Goal: Information Seeking & Learning: Find specific fact

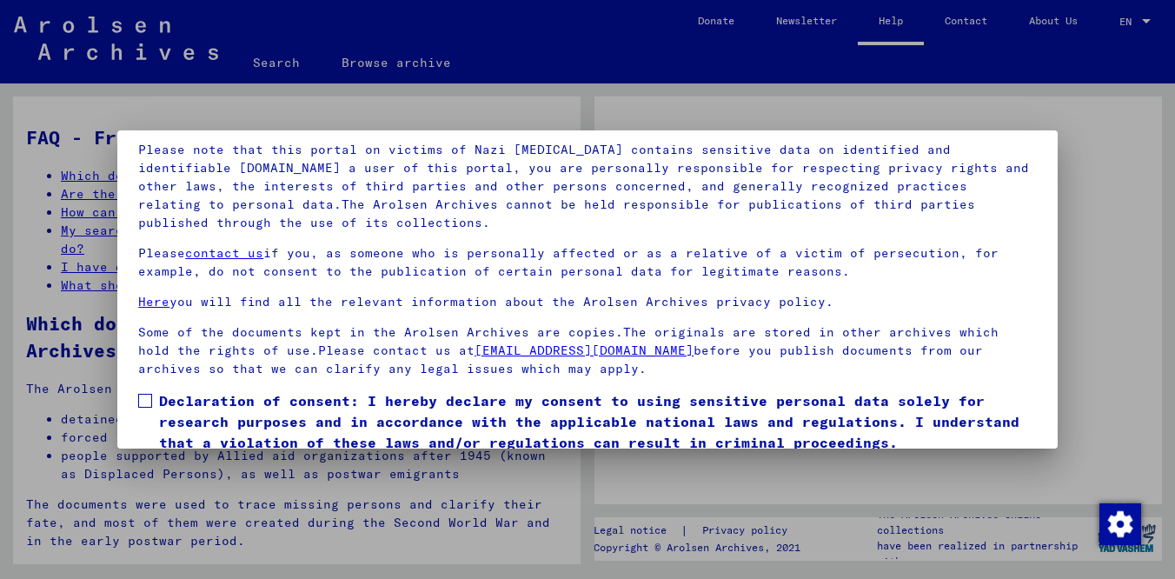
scroll to position [144, 0]
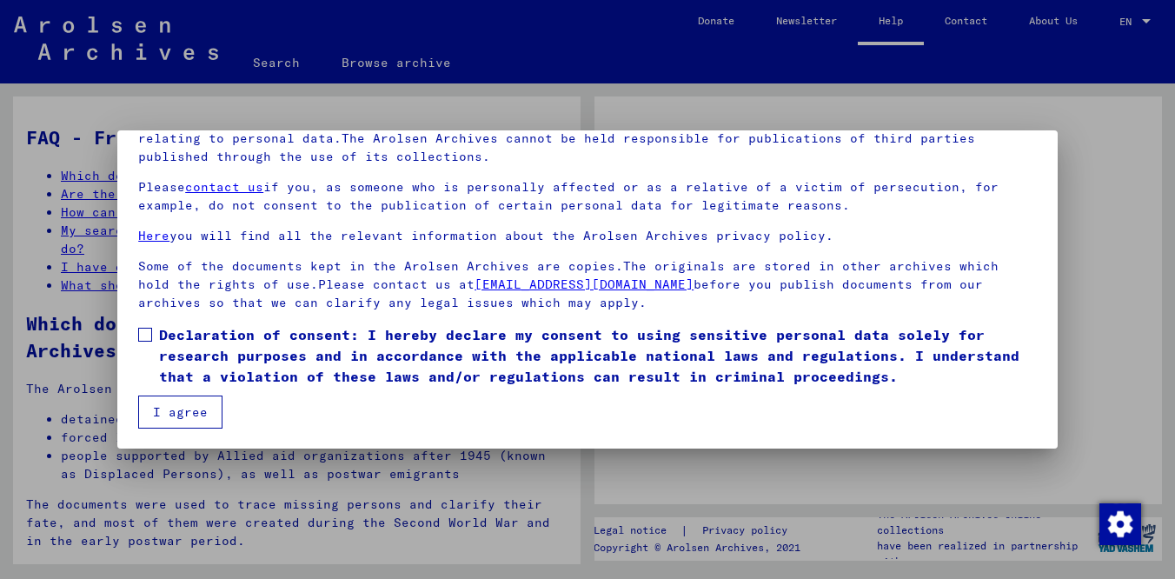
click at [145, 331] on span at bounding box center [145, 335] width 14 height 14
click at [160, 416] on button "I agree" at bounding box center [180, 411] width 84 height 33
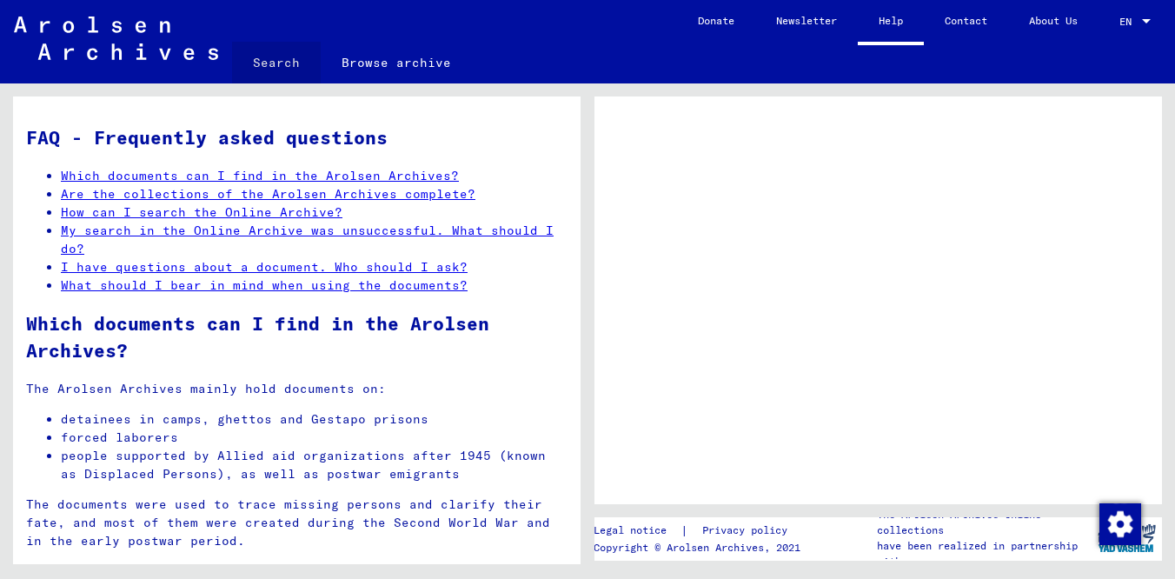
click at [279, 64] on link "Search" at bounding box center [276, 63] width 89 height 42
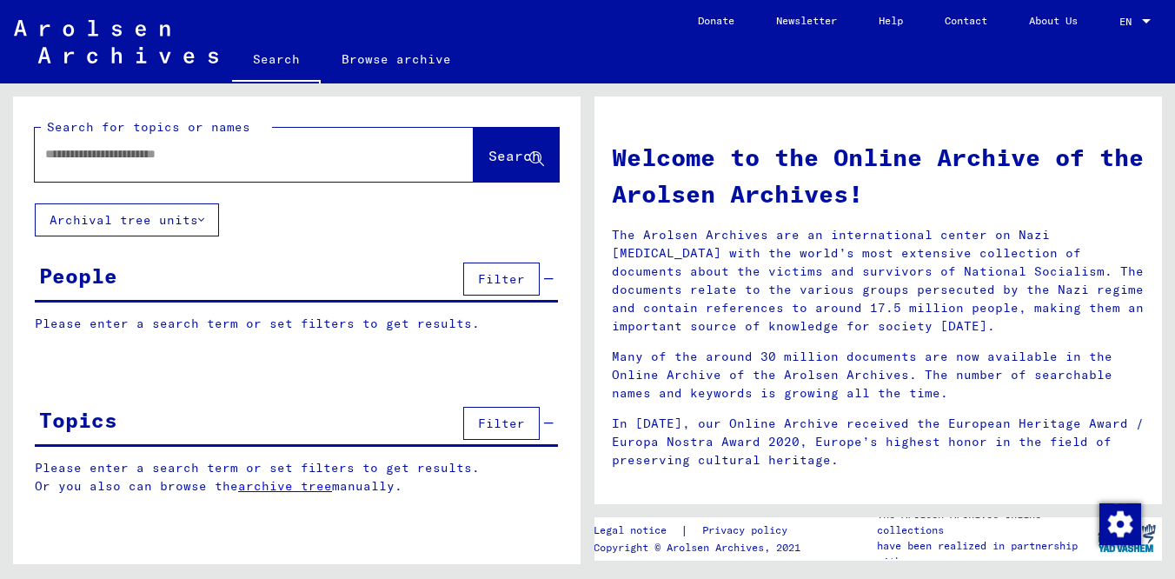
click at [192, 151] on input "text" at bounding box center [233, 154] width 376 height 18
type input "*********"
click at [496, 156] on span "Search" at bounding box center [514, 155] width 52 height 17
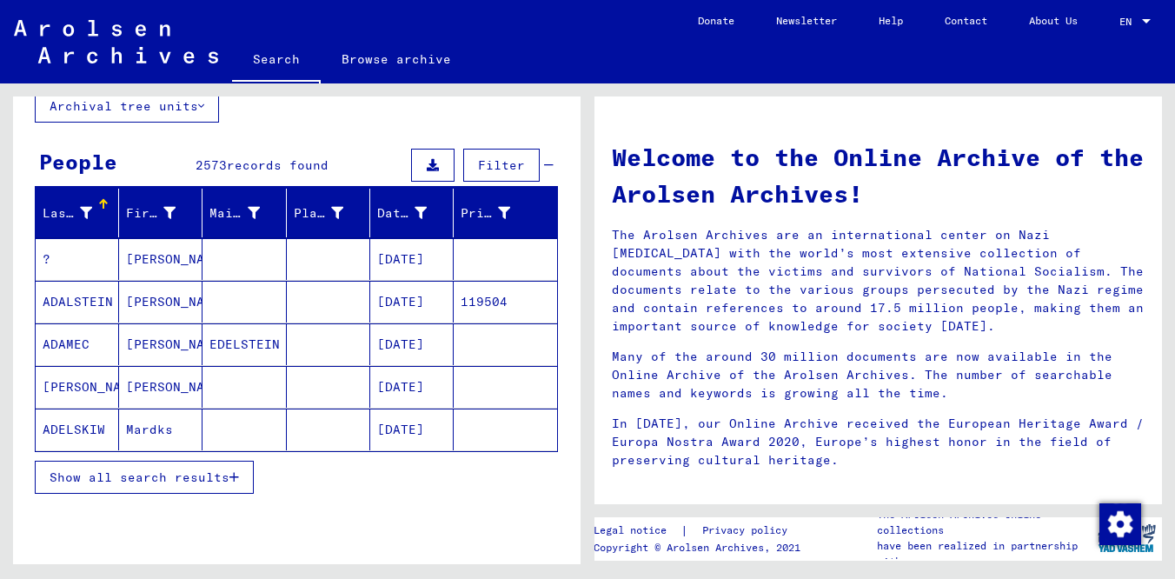
scroll to position [121, 0]
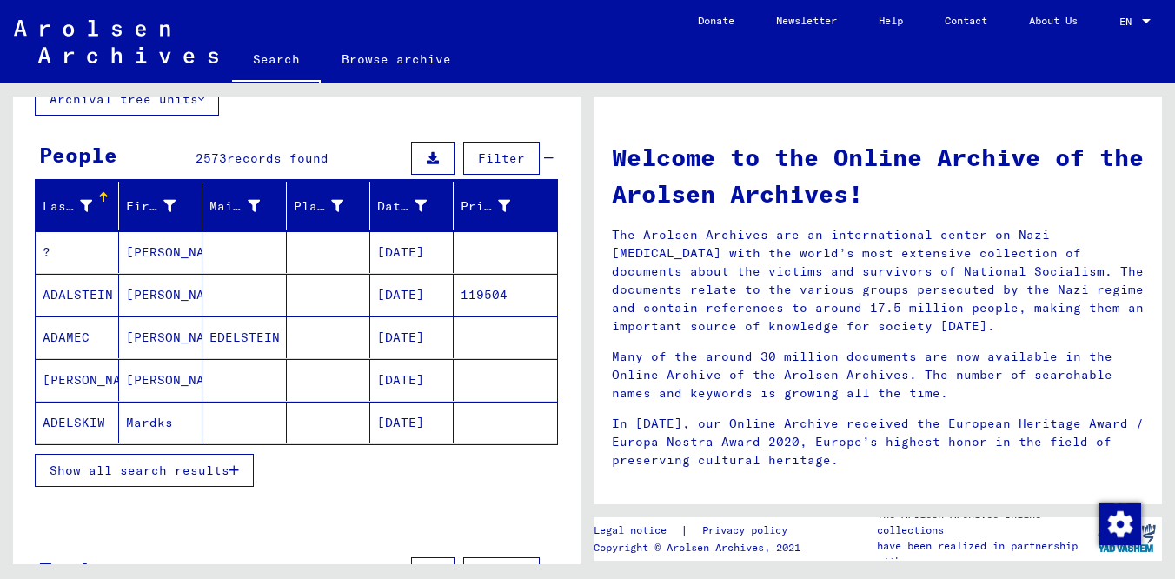
click at [197, 474] on span "Show all search results" at bounding box center [140, 470] width 180 height 16
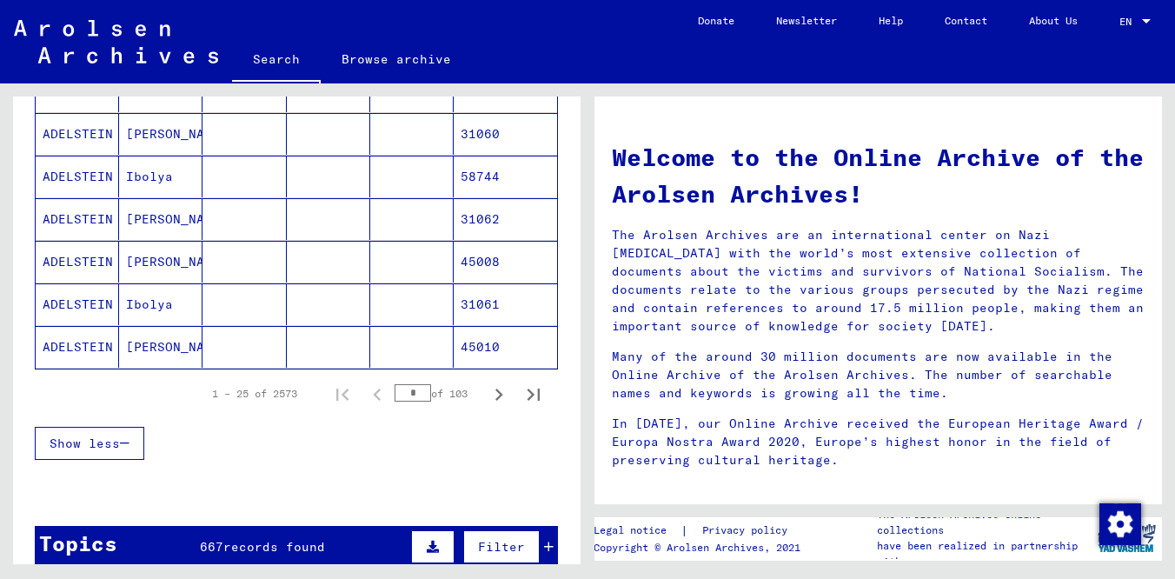
scroll to position [1043, 0]
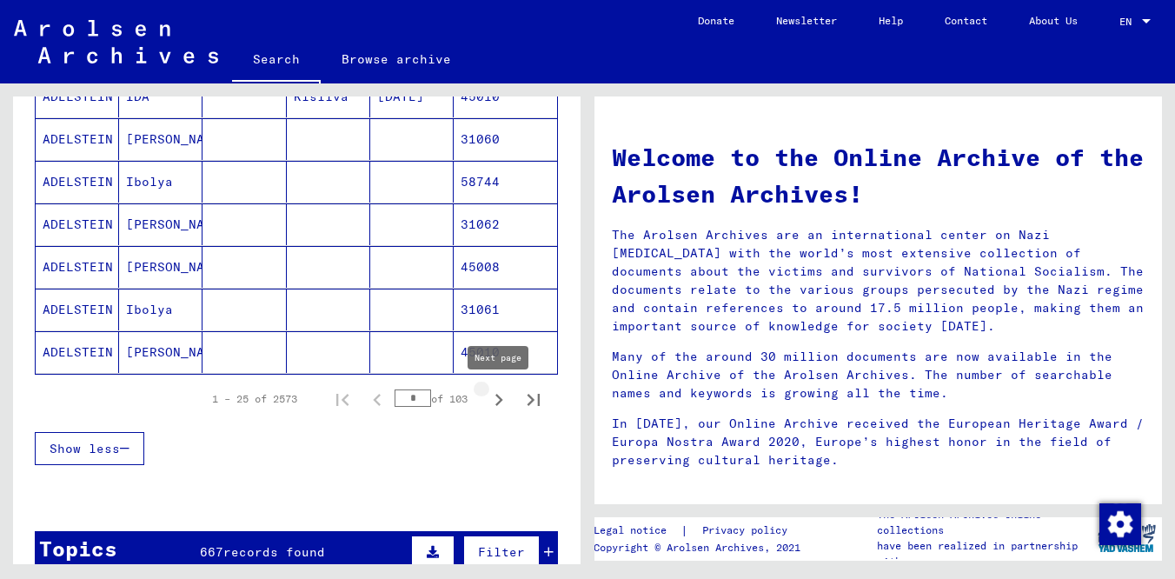
click at [500, 401] on icon "Next page" at bounding box center [499, 400] width 8 height 12
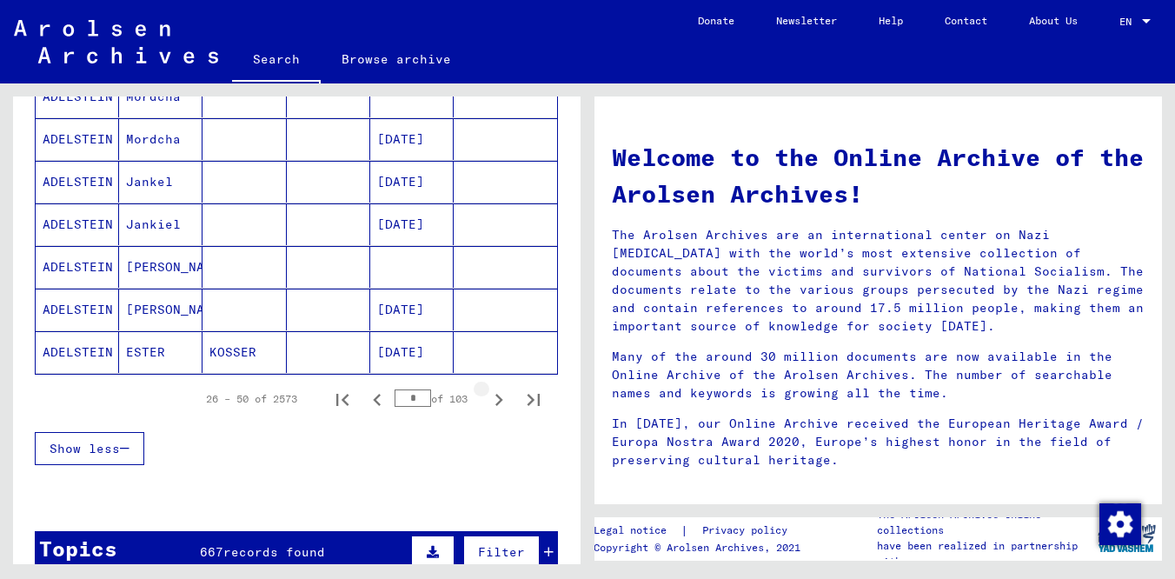
click at [500, 401] on icon "Next page" at bounding box center [499, 400] width 8 height 12
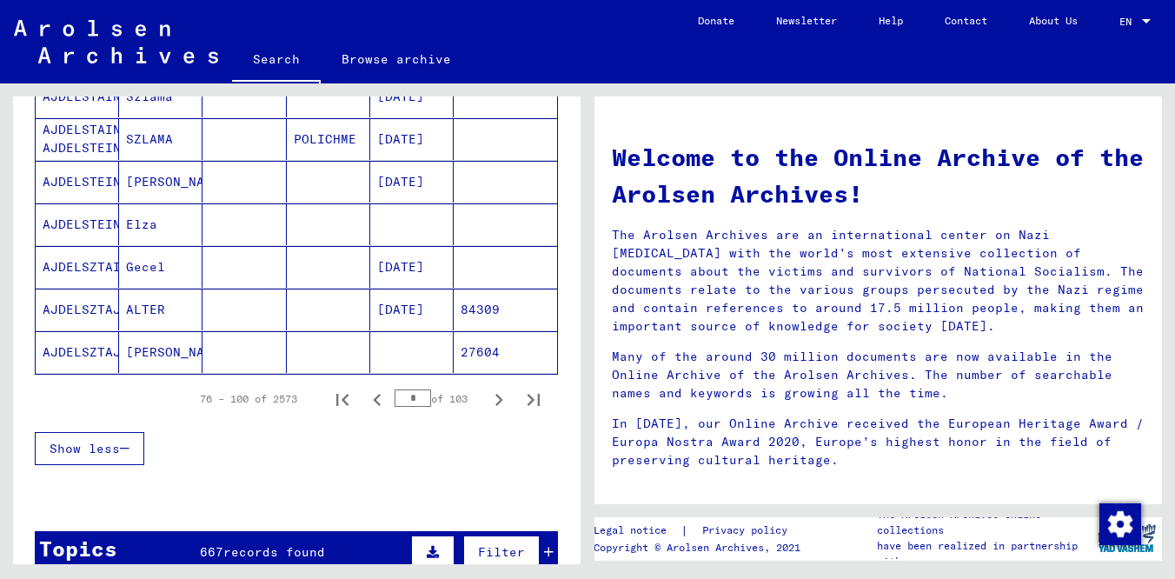
click at [500, 401] on icon "Next page" at bounding box center [499, 400] width 8 height 12
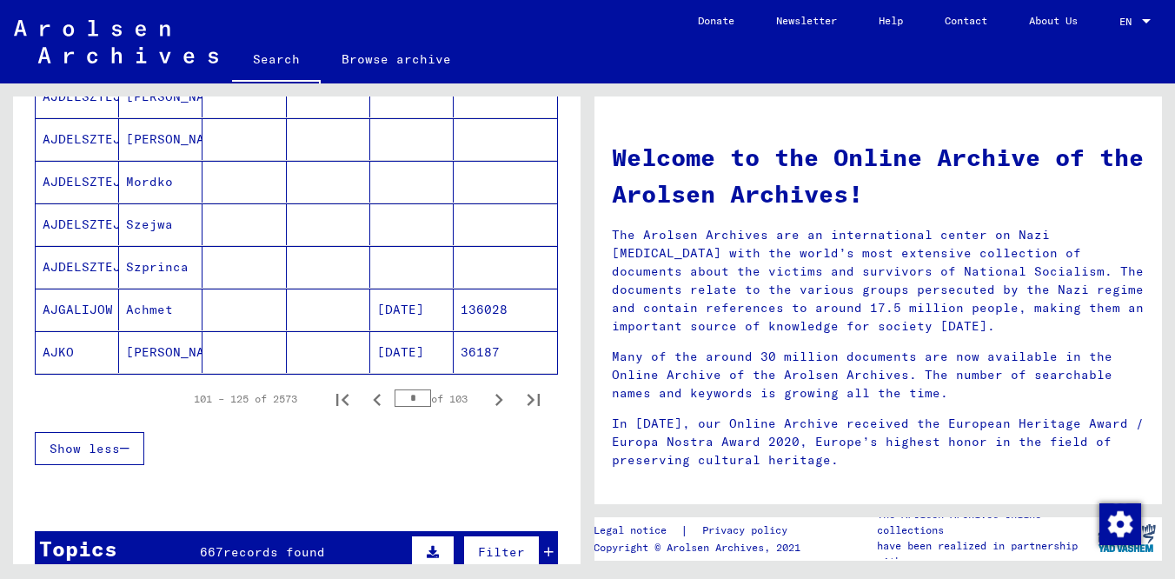
click at [500, 401] on icon "Next page" at bounding box center [499, 400] width 8 height 12
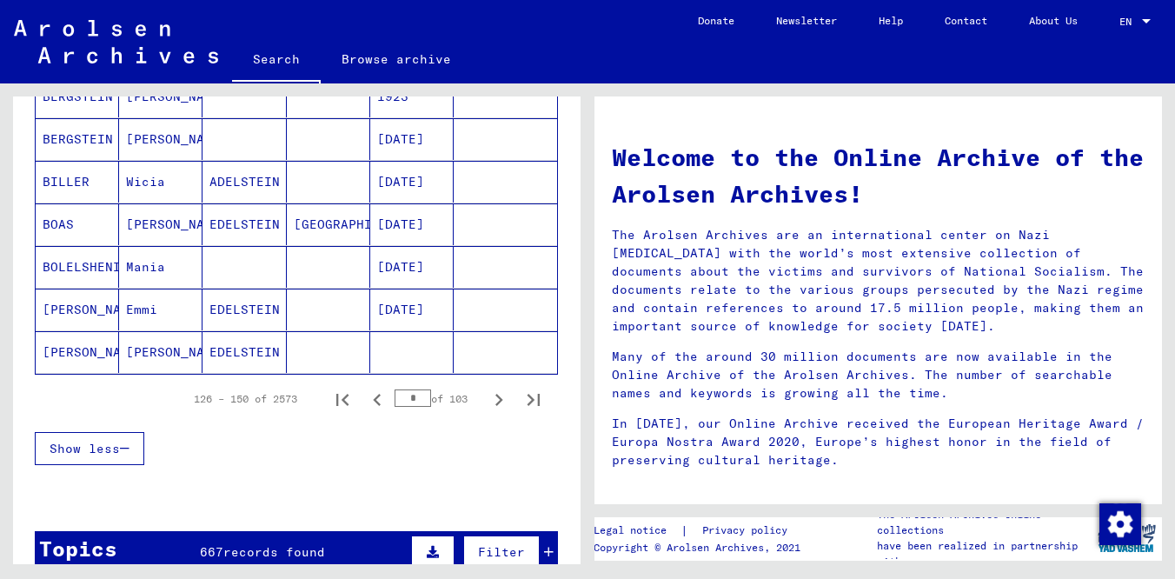
click at [500, 401] on icon "Next page" at bounding box center [499, 400] width 8 height 12
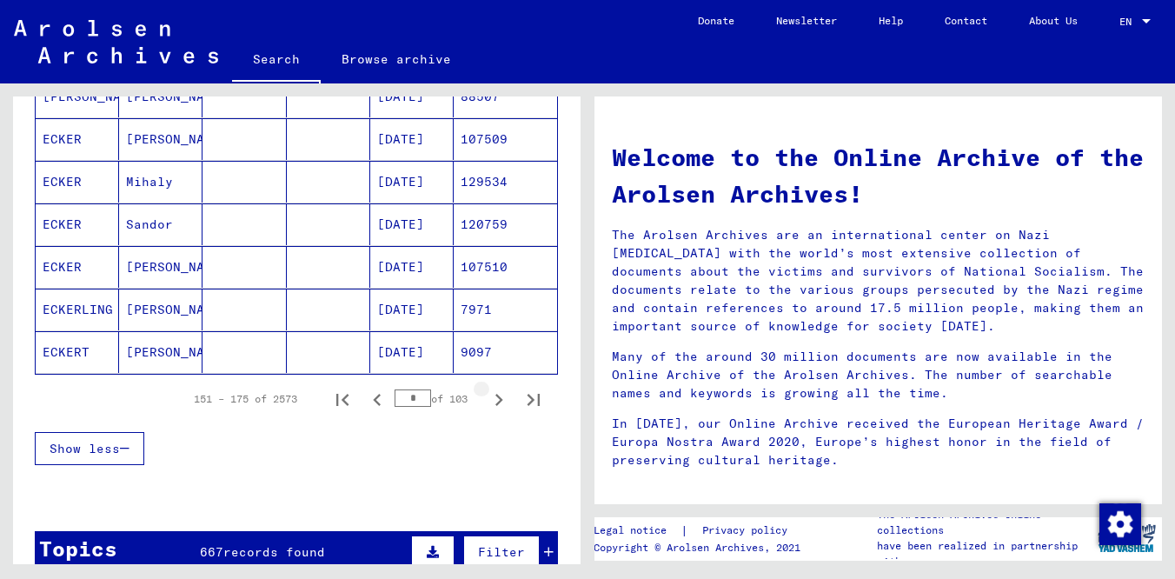
click at [500, 401] on icon "Next page" at bounding box center [499, 400] width 8 height 12
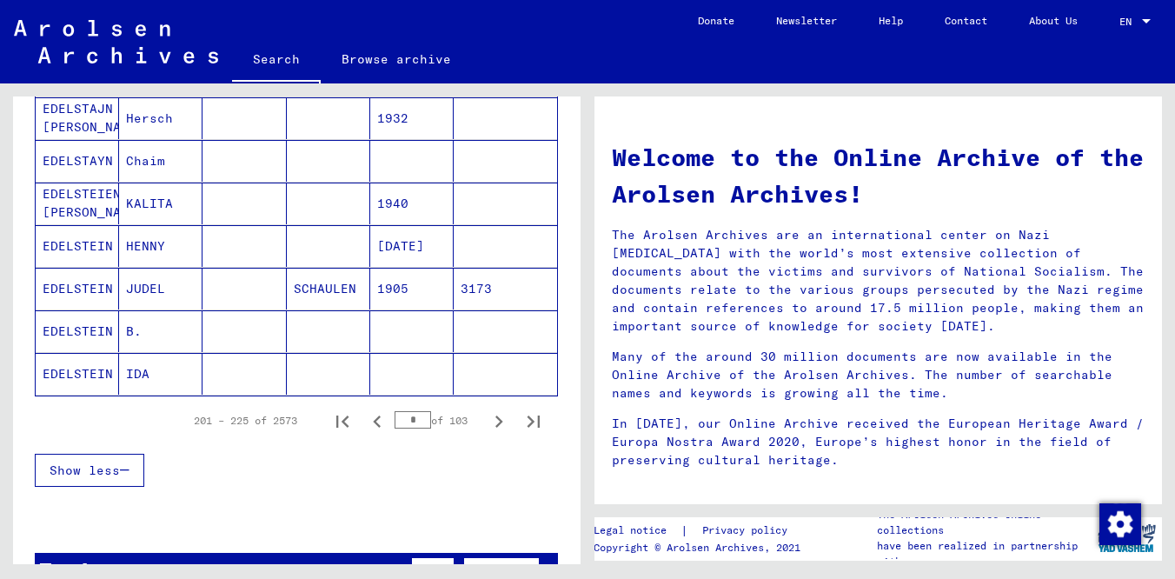
scroll to position [1015, 0]
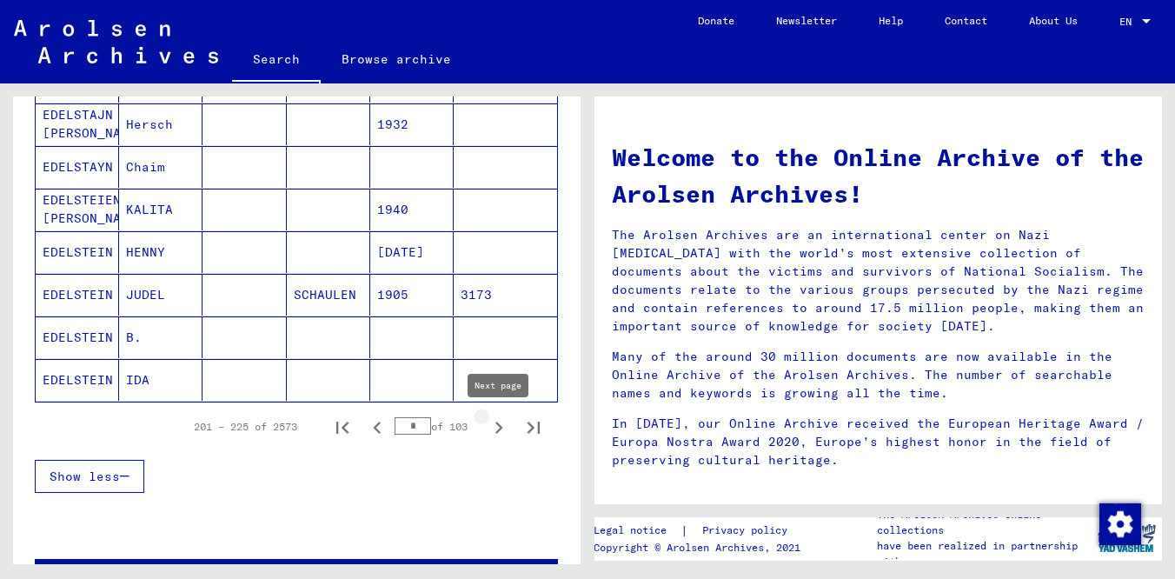
click at [491, 425] on icon "Next page" at bounding box center [499, 427] width 24 height 24
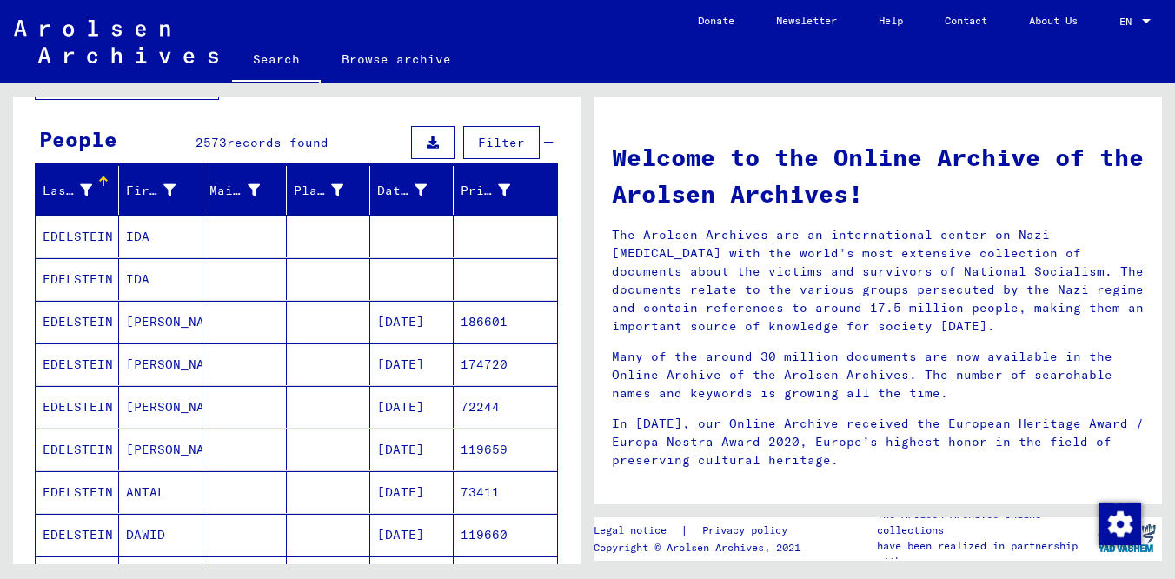
scroll to position [125, 0]
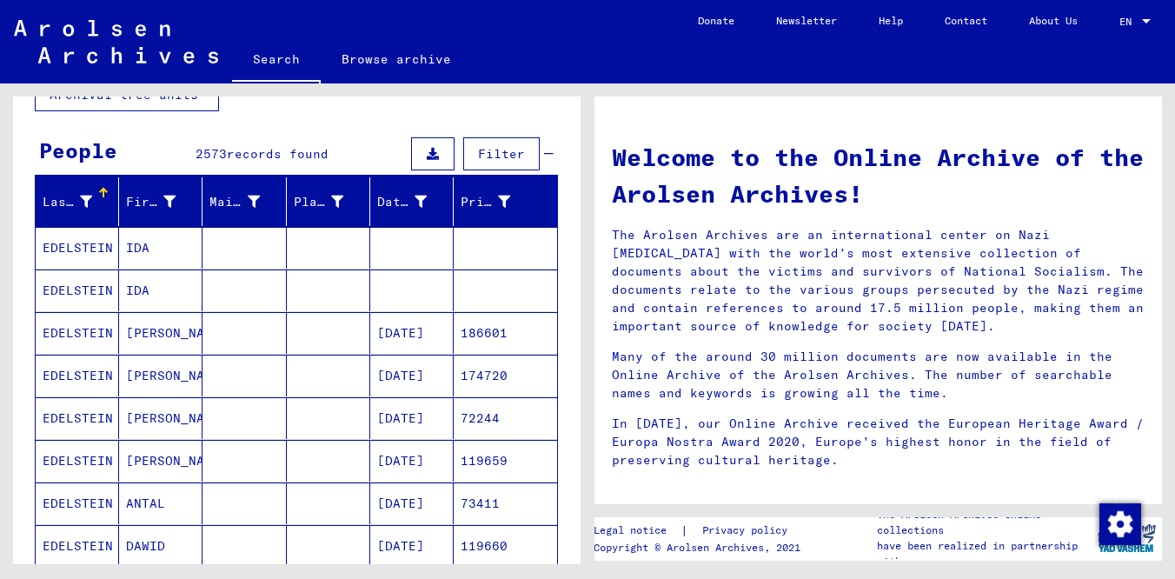
drag, startPoint x: 590, startPoint y: 226, endPoint x: 655, endPoint y: 228, distance: 65.2
click at [655, 228] on div "Welcome to the Online Archive of the Arolsen Archives! The Arolsen Archives are…" at bounding box center [881, 323] width 587 height 481
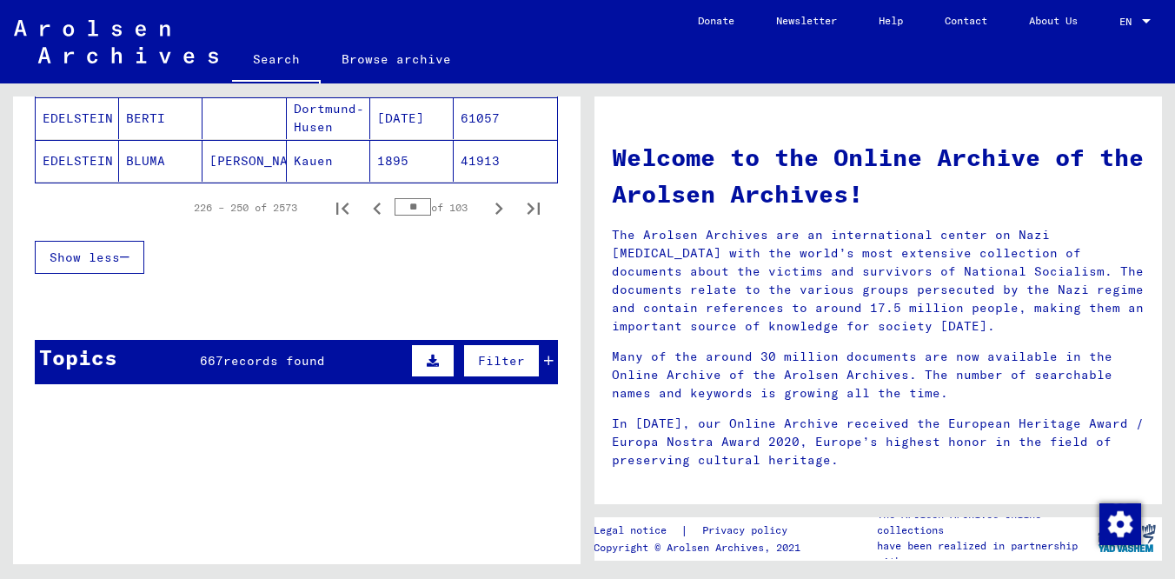
scroll to position [1240, 0]
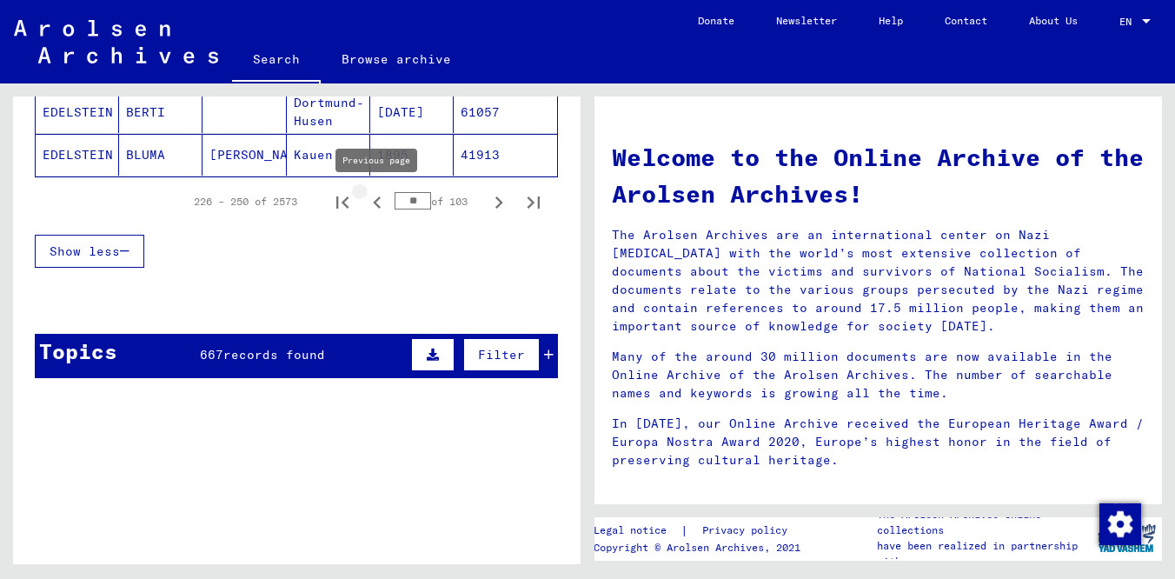
click at [382, 204] on icon "Previous page" at bounding box center [377, 202] width 24 height 24
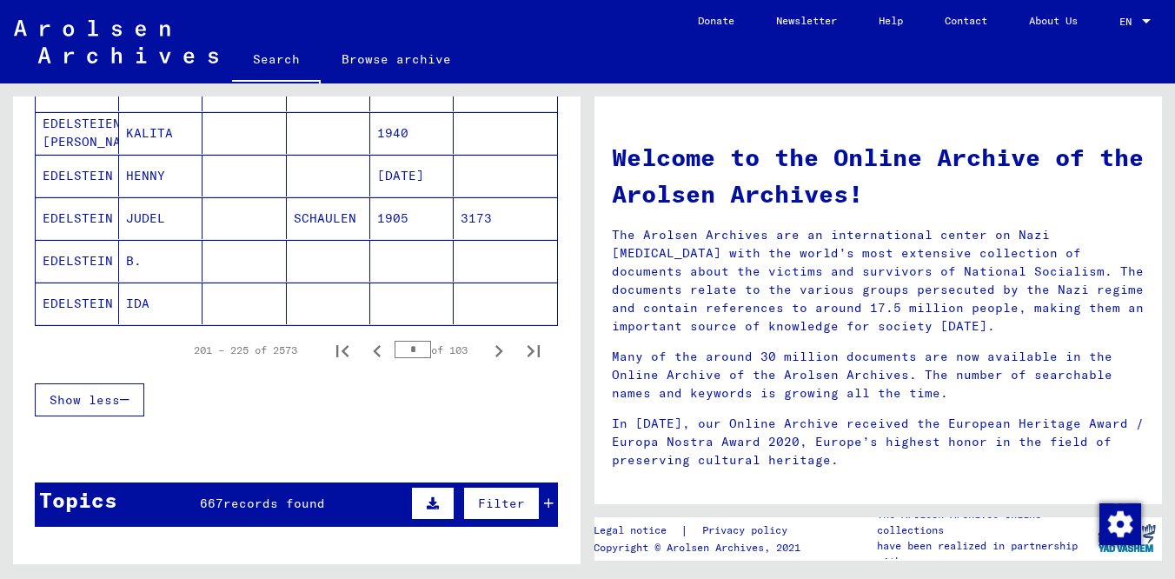
scroll to position [1094, 0]
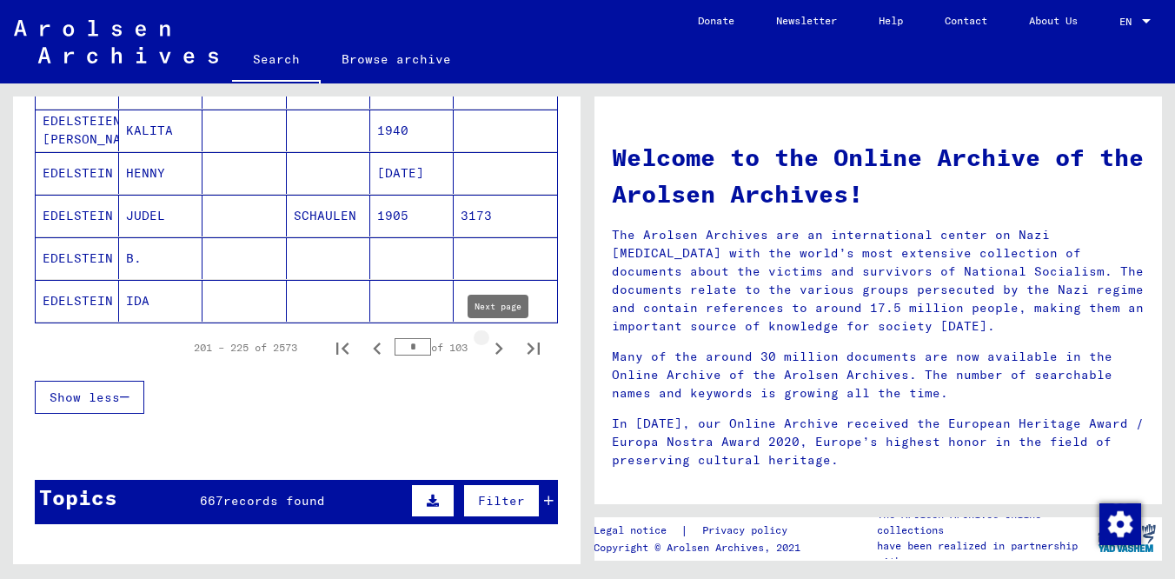
click at [499, 353] on icon "Next page" at bounding box center [499, 348] width 24 height 24
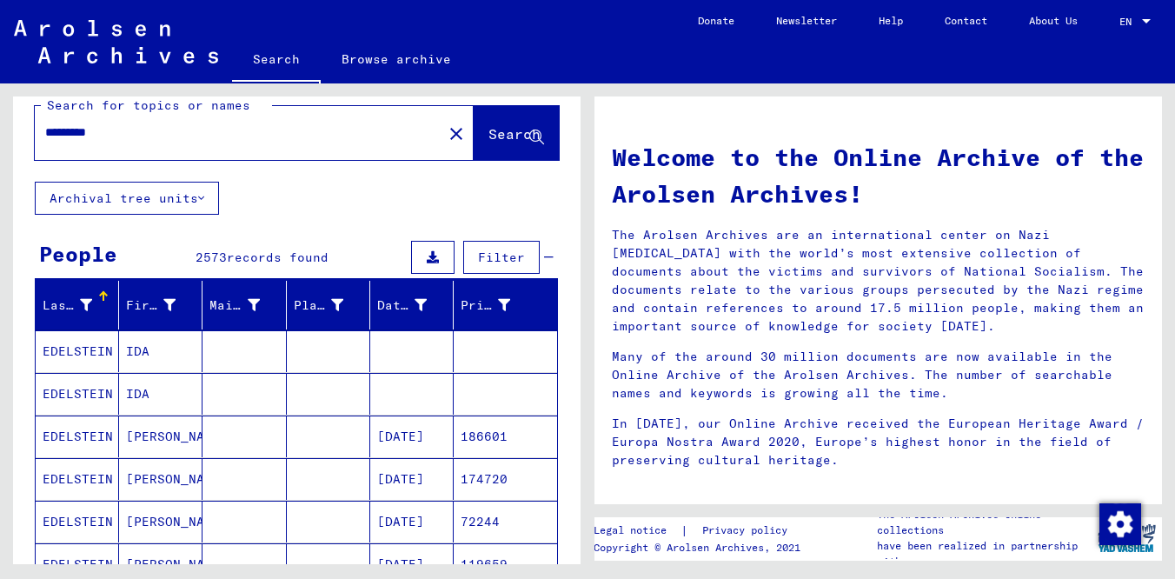
scroll to position [0, 0]
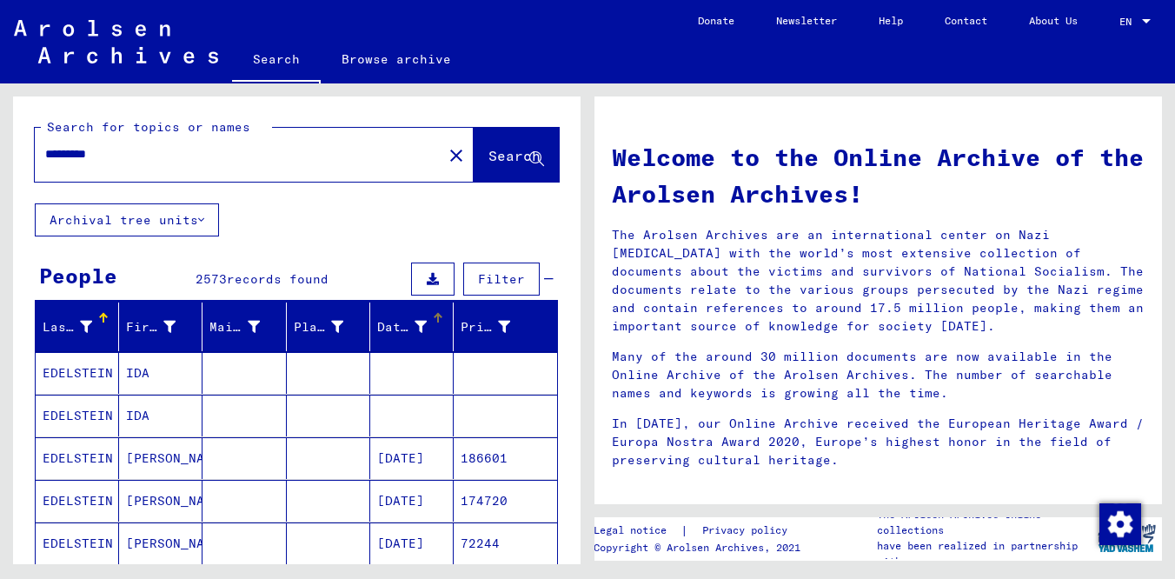
click at [402, 323] on div "Date of Birth" at bounding box center [402, 327] width 50 height 18
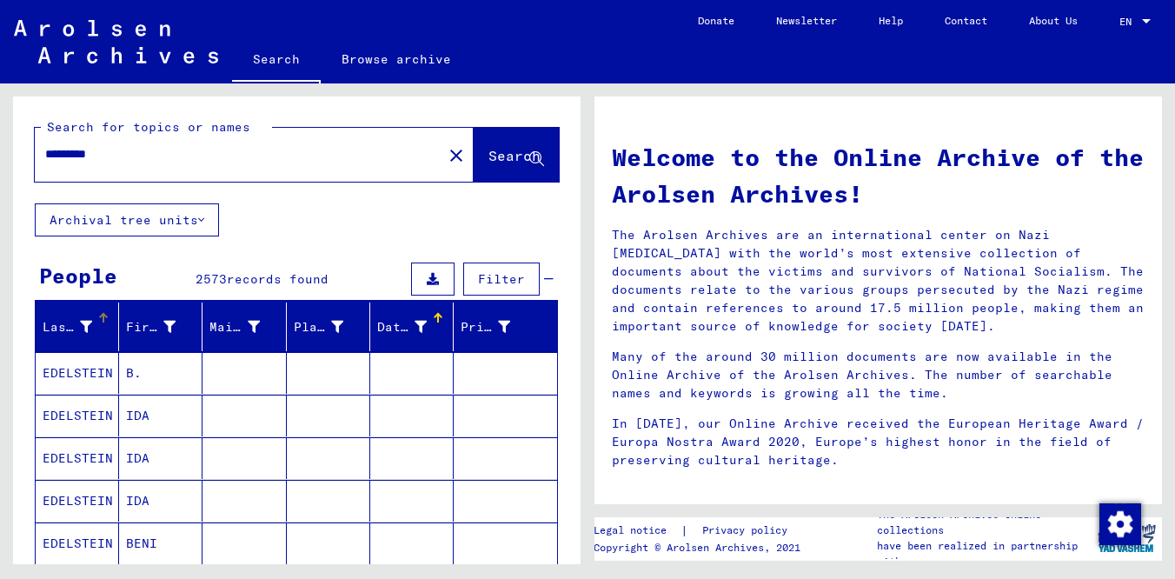
click at [57, 322] on div "Last Name" at bounding box center [68, 327] width 50 height 18
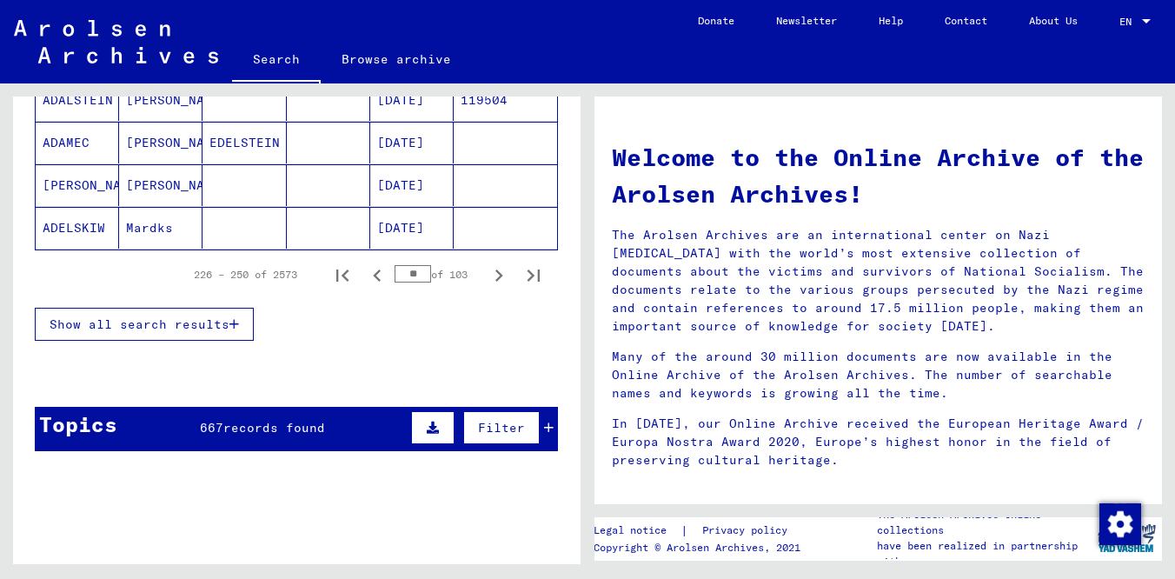
scroll to position [331, 0]
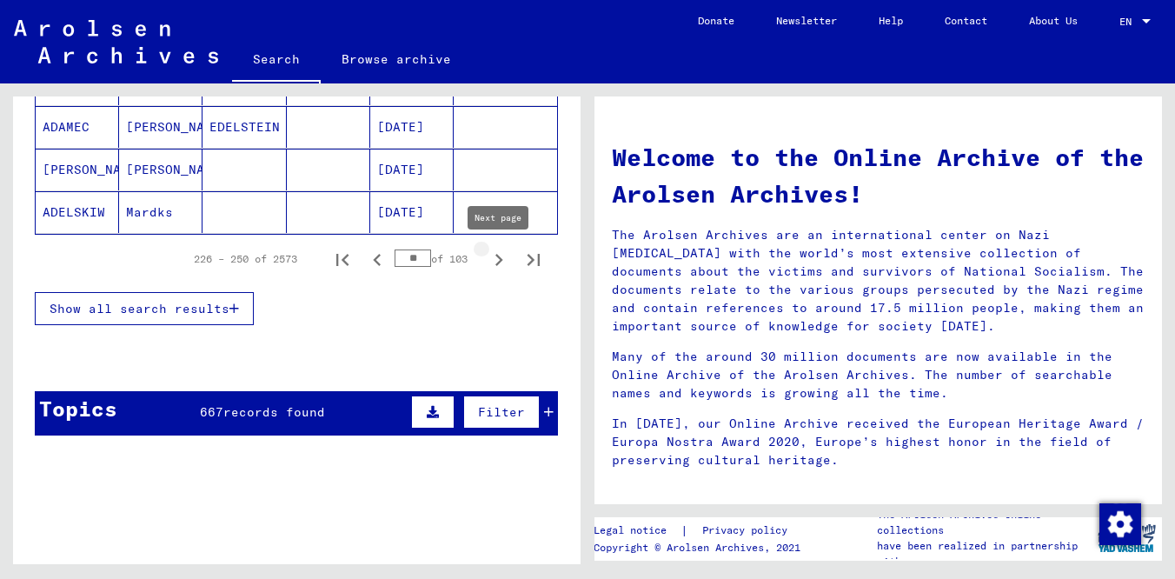
click at [493, 269] on icon "Next page" at bounding box center [499, 260] width 24 height 24
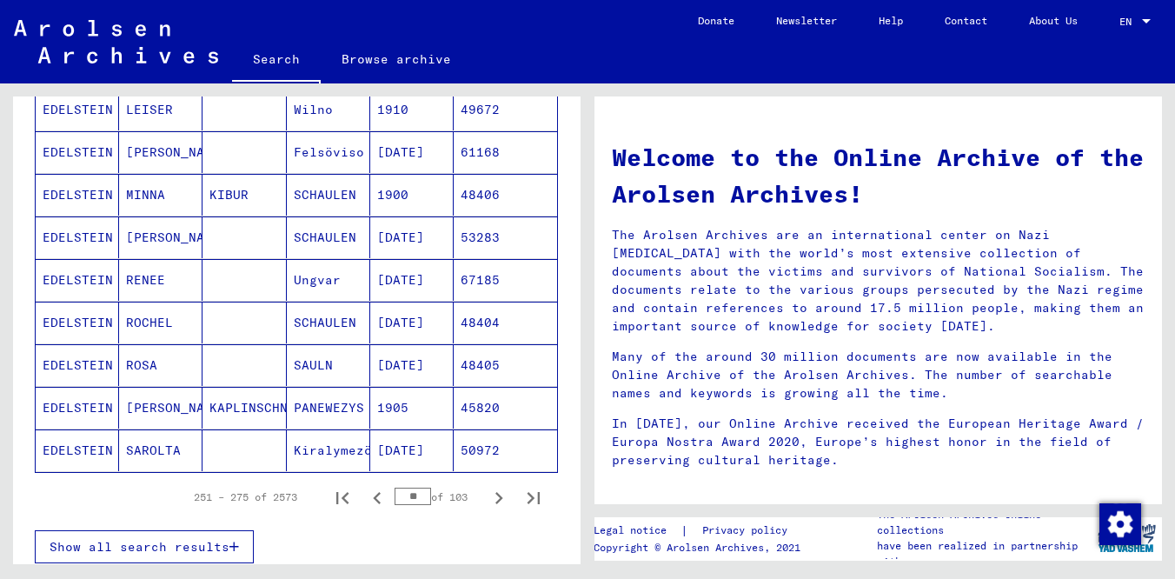
scroll to position [960, 0]
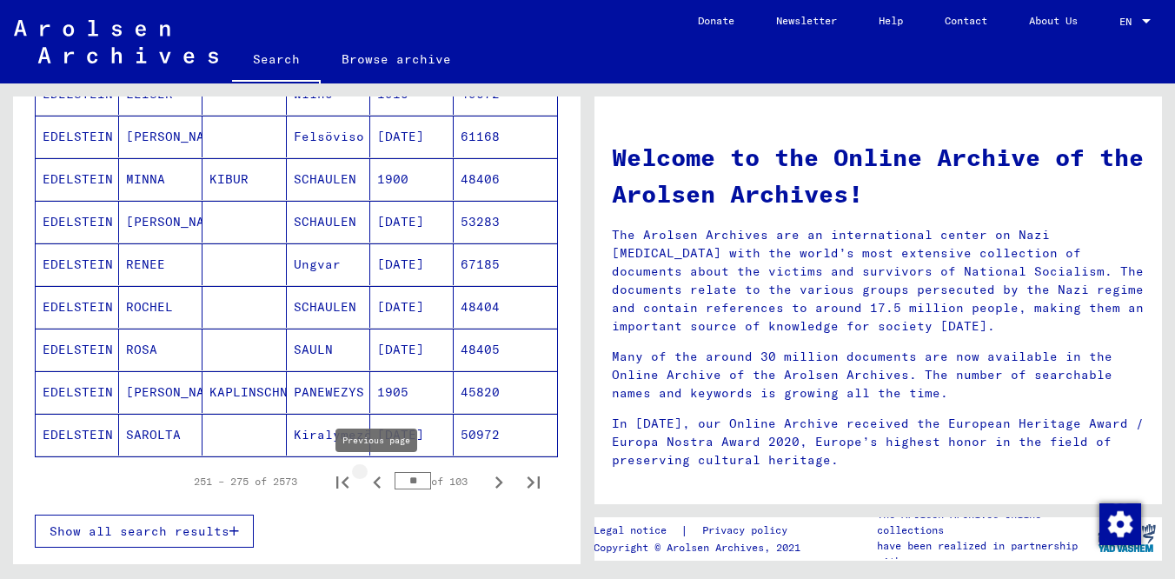
click at [378, 487] on icon "Previous page" at bounding box center [377, 482] width 24 height 24
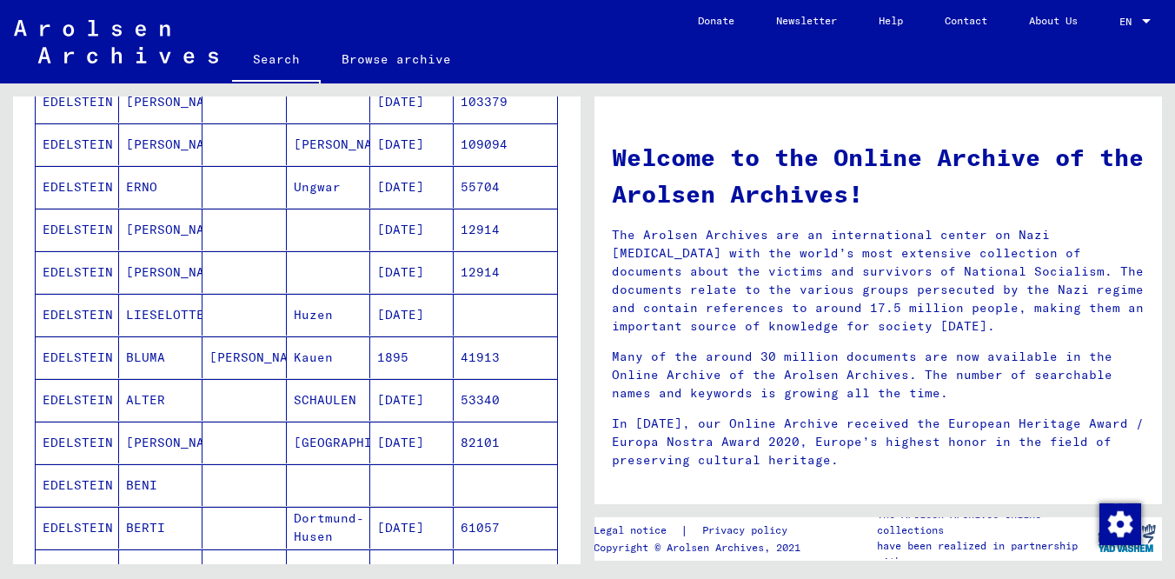
scroll to position [811, 0]
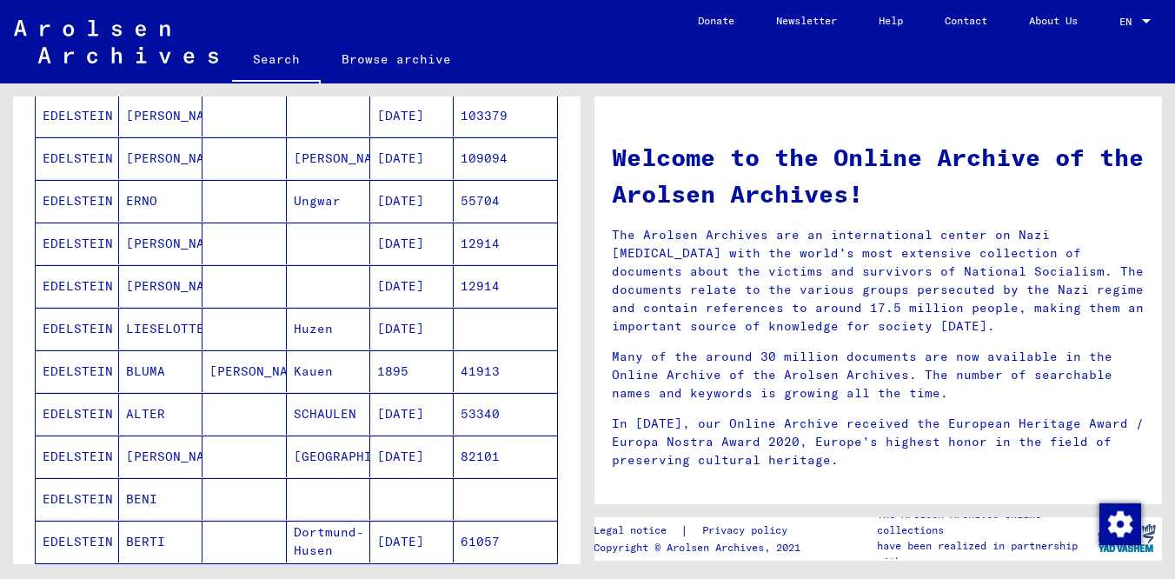
click at [76, 243] on mat-cell "EDELSTEIN" at bounding box center [77, 243] width 83 height 42
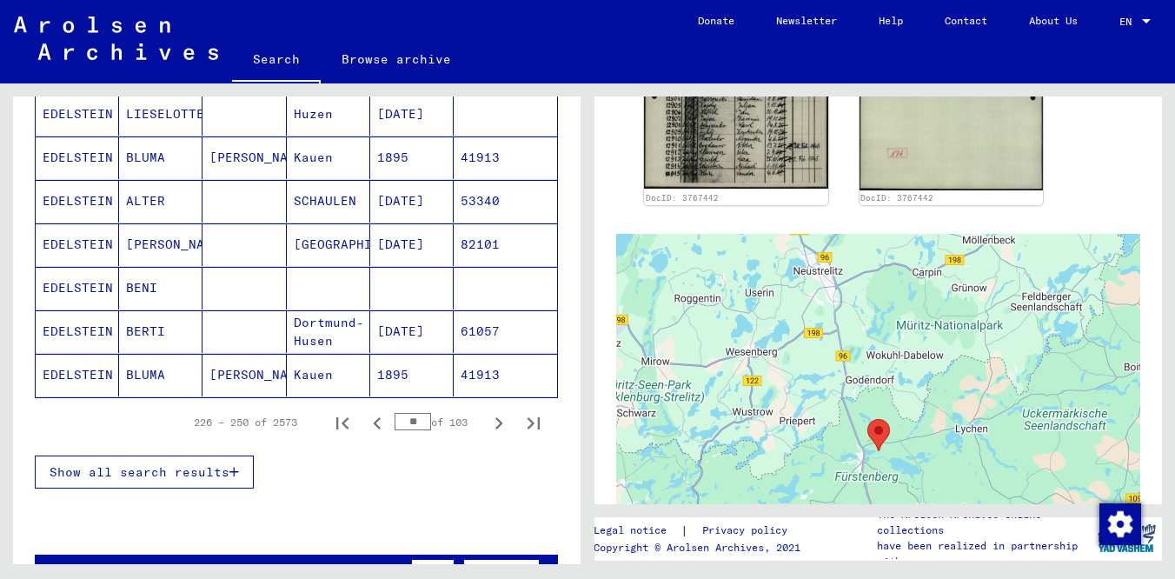
scroll to position [1054, 0]
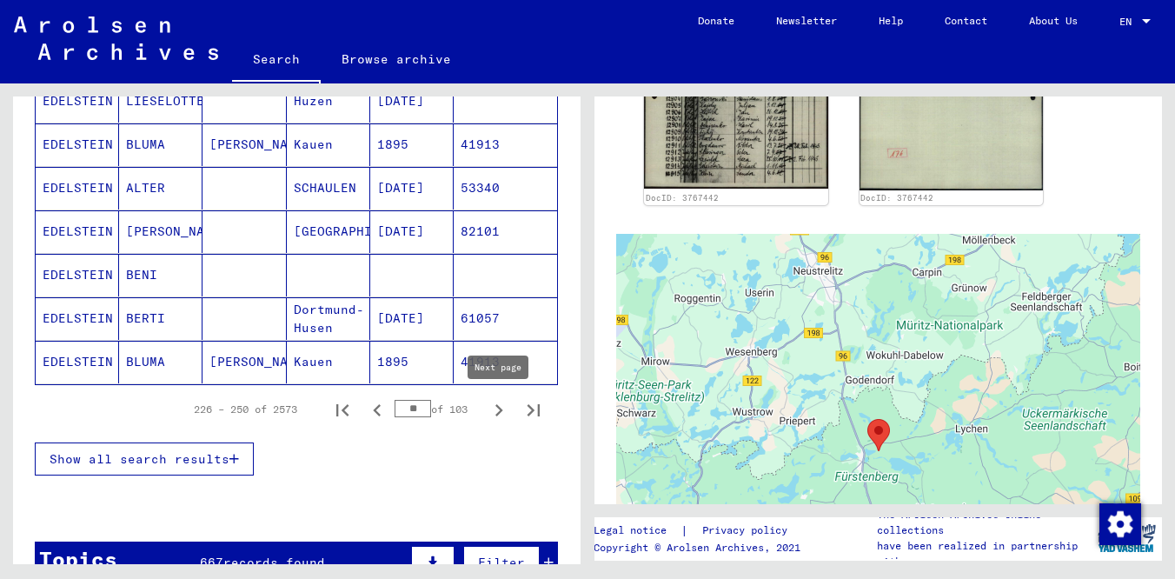
click at [499, 408] on icon "Next page" at bounding box center [499, 410] width 8 height 12
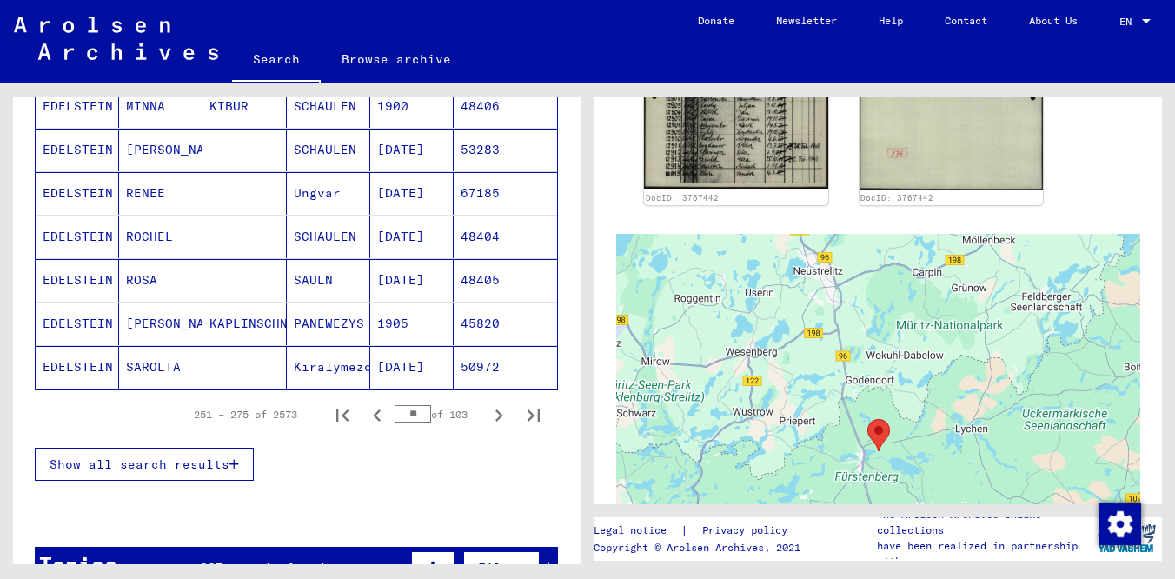
scroll to position [1051, 0]
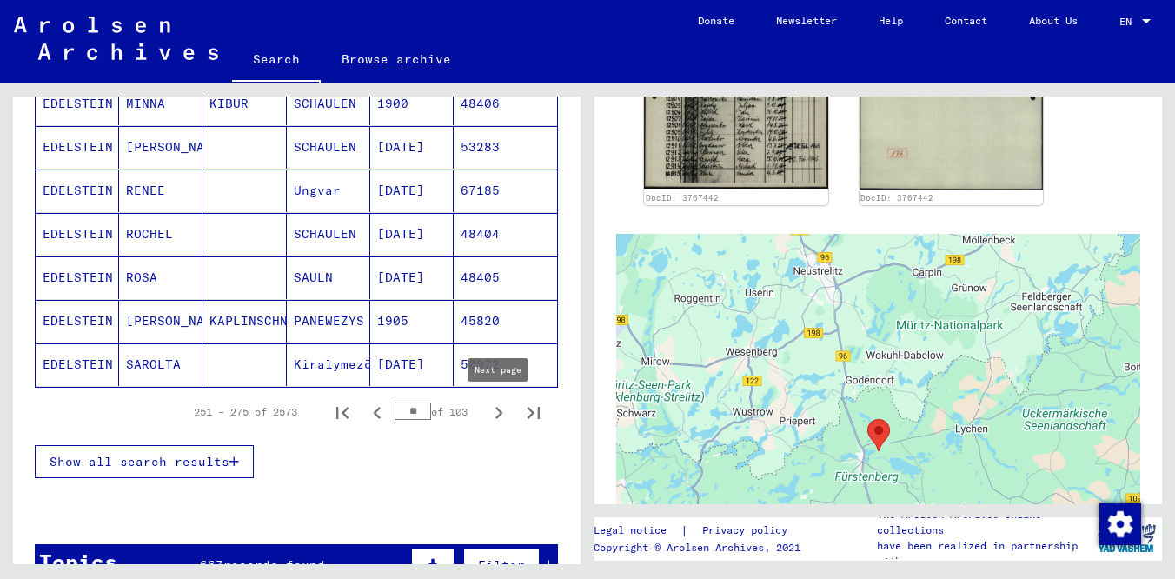
click at [495, 408] on icon "Next page" at bounding box center [499, 413] width 24 height 24
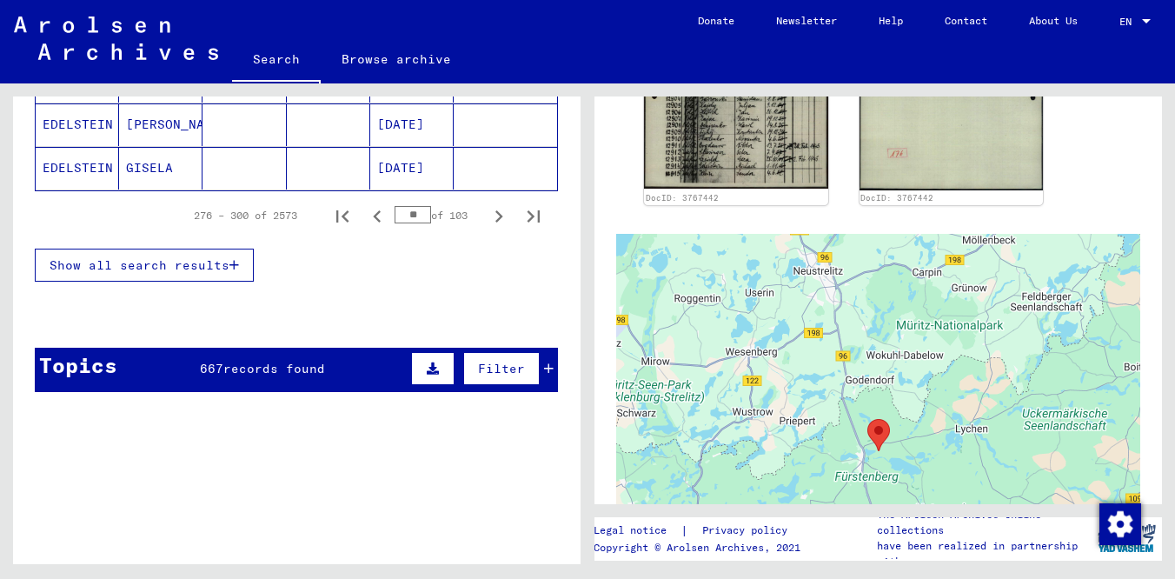
scroll to position [1260, 0]
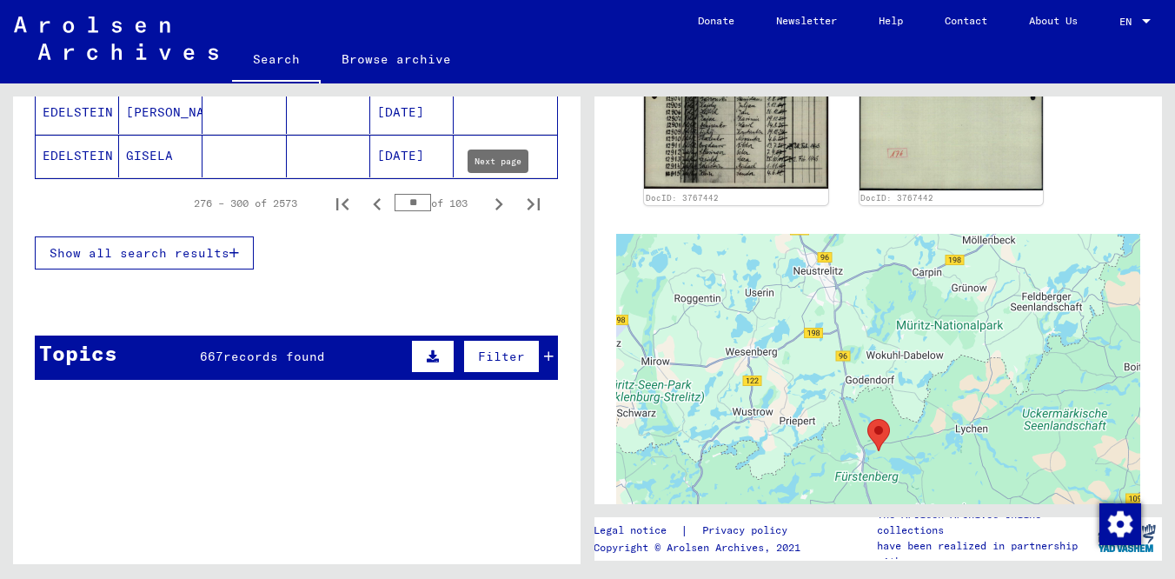
click at [498, 207] on icon "Next page" at bounding box center [499, 204] width 8 height 12
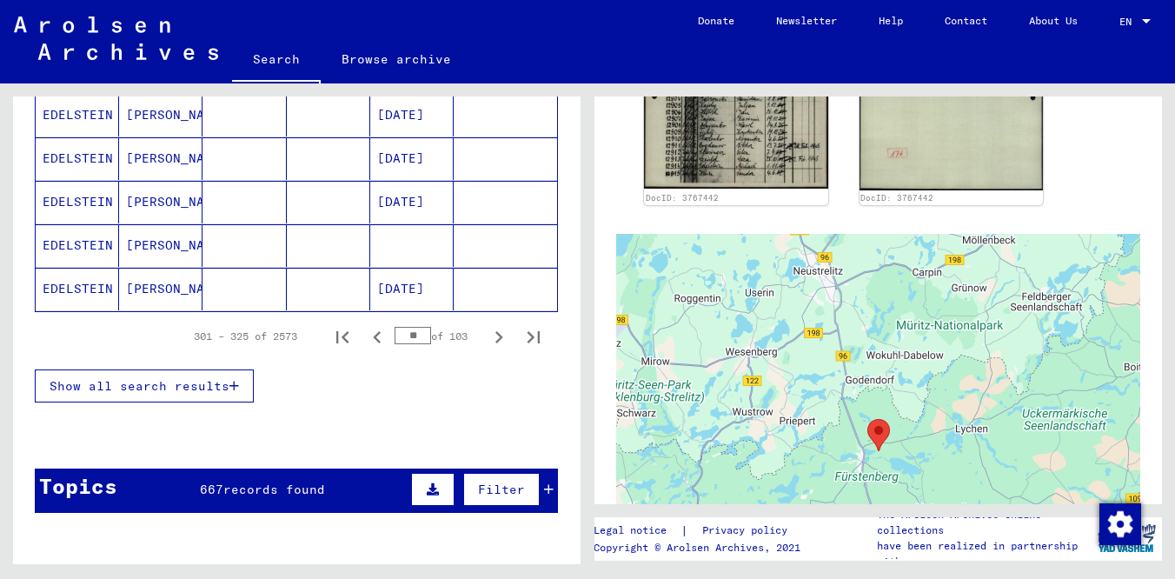
scroll to position [1129, 0]
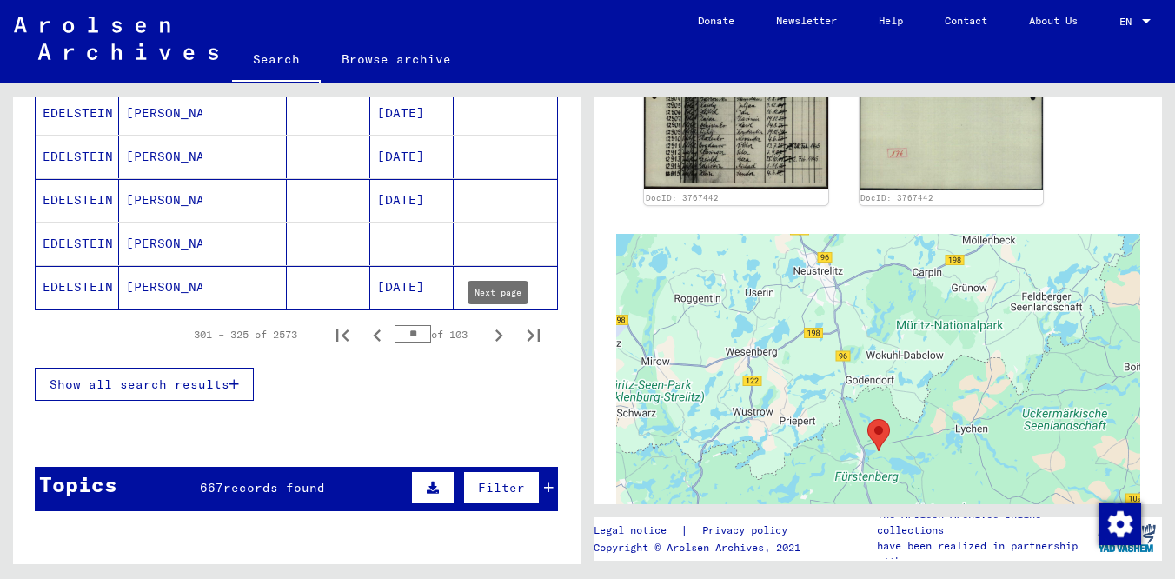
click at [497, 334] on icon "Next page" at bounding box center [499, 335] width 24 height 24
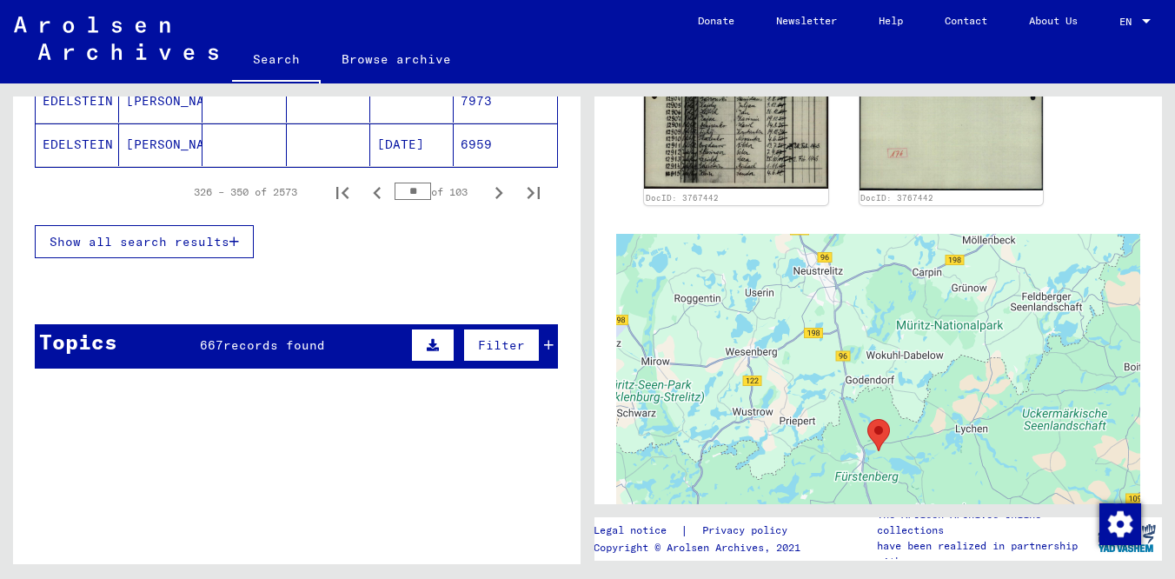
scroll to position [1275, 0]
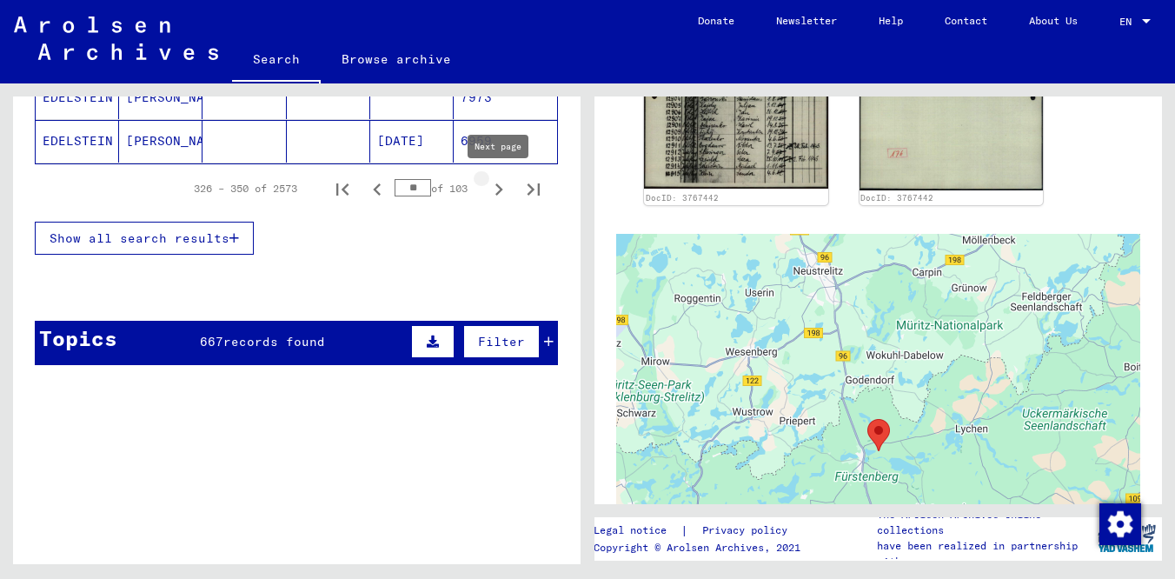
click at [497, 196] on icon "Next page" at bounding box center [499, 189] width 24 height 24
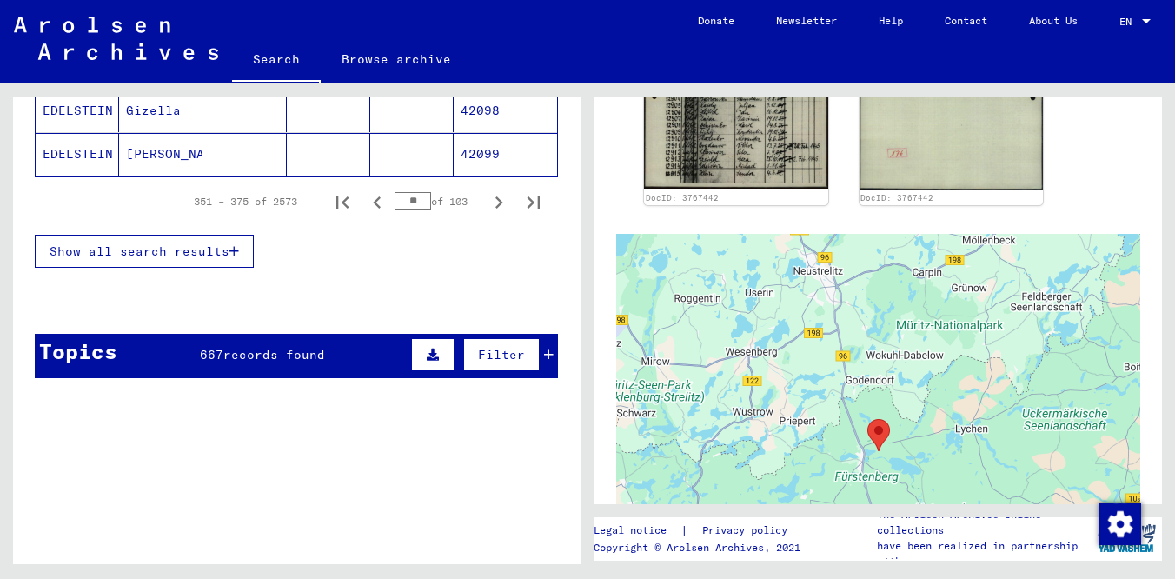
scroll to position [1195, 0]
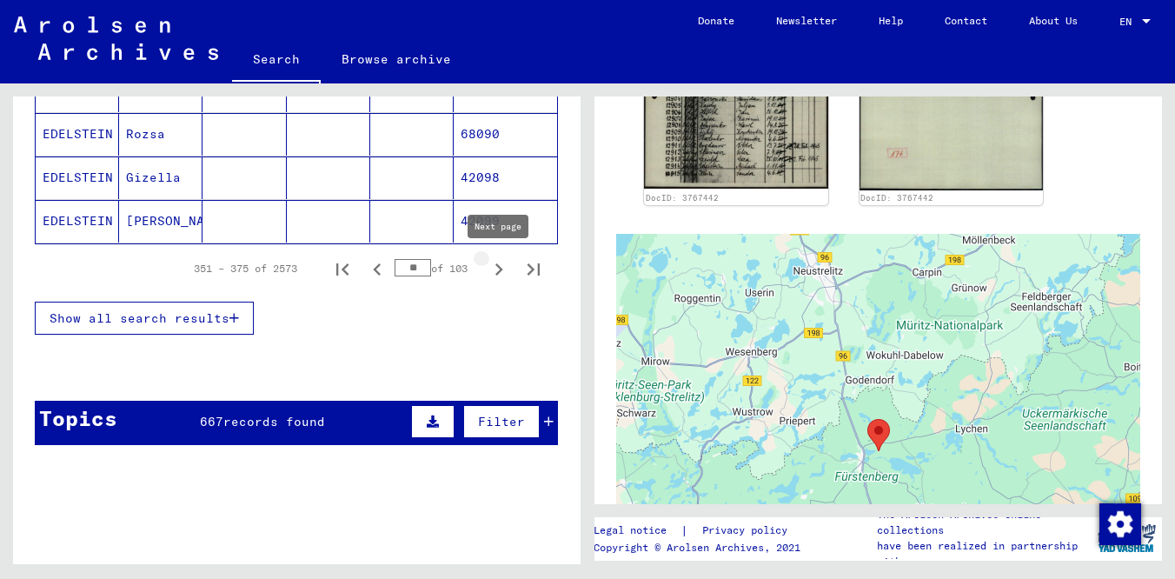
click at [497, 266] on icon "Next page" at bounding box center [499, 269] width 24 height 24
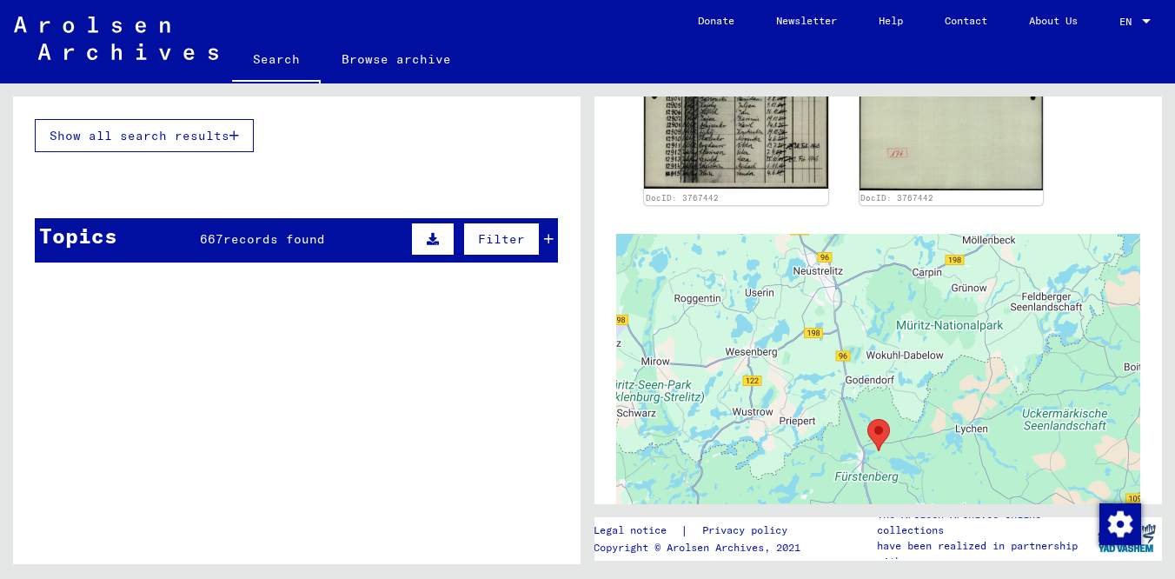
scroll to position [1336, 0]
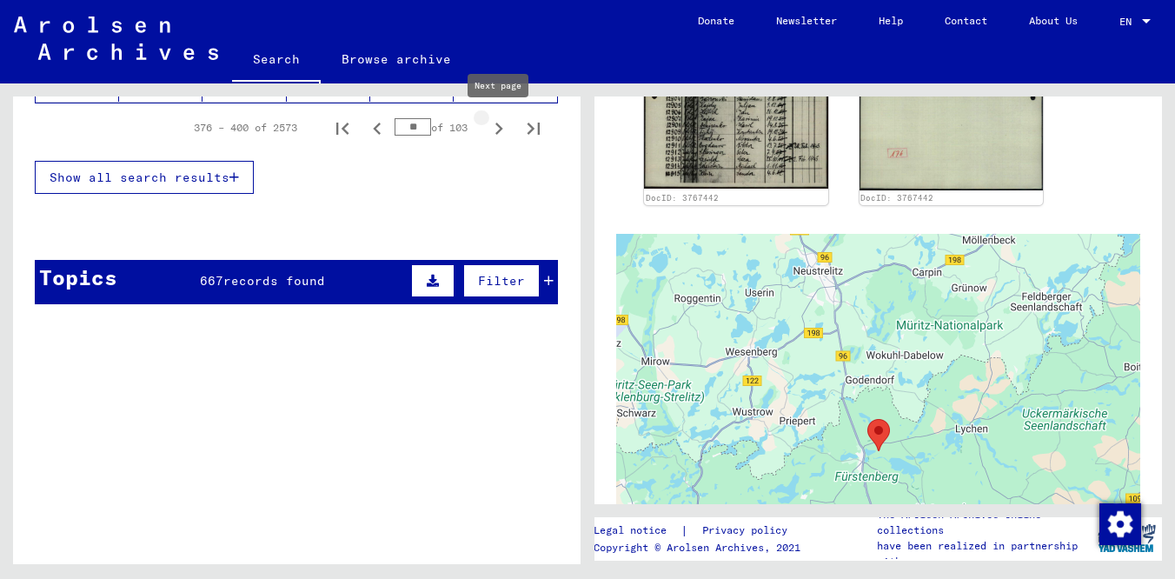
click at [501, 128] on icon "Next page" at bounding box center [499, 129] width 8 height 12
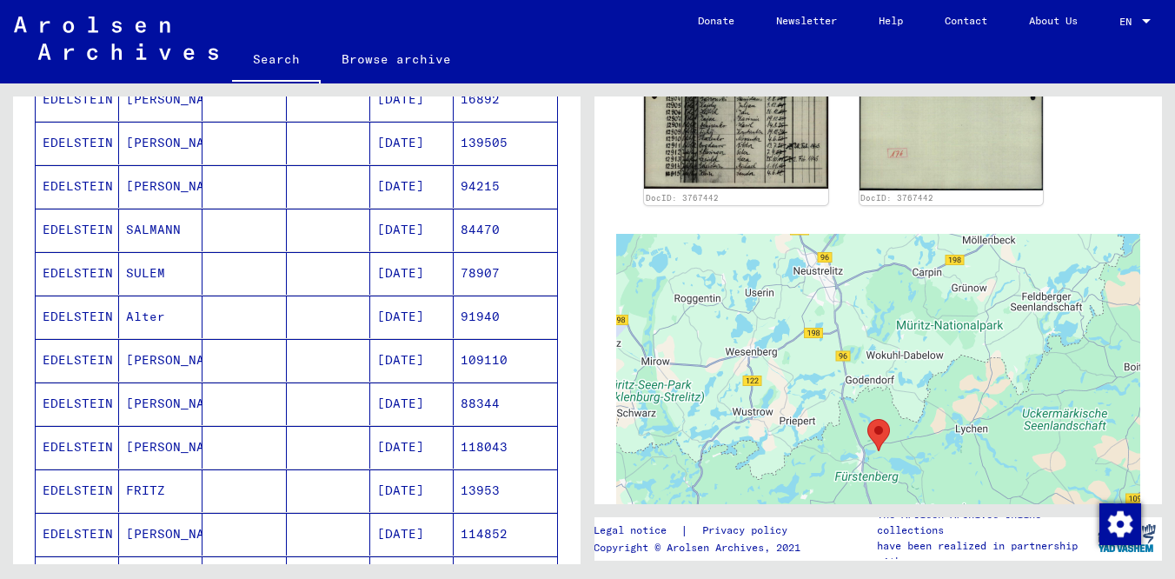
scroll to position [783, 0]
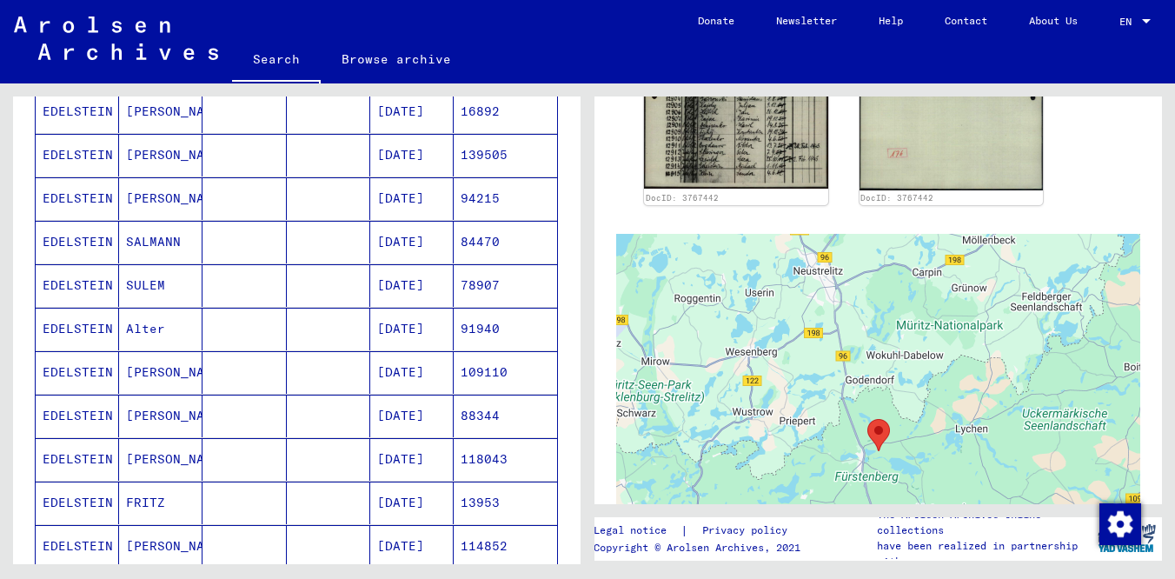
click at [82, 199] on mat-cell "EDELSTEIN" at bounding box center [77, 198] width 83 height 43
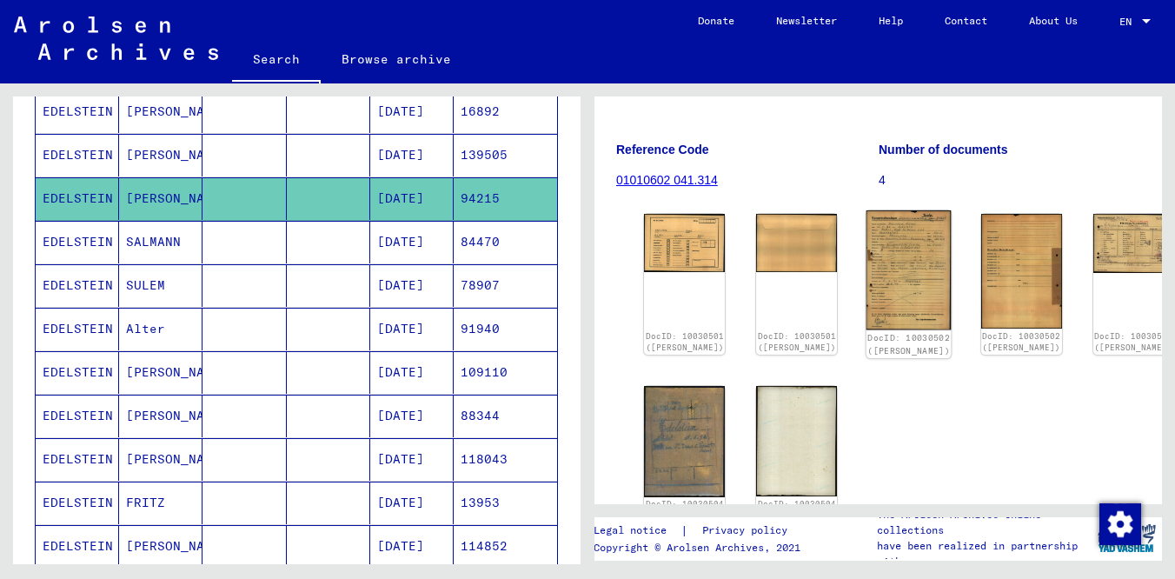
scroll to position [166, 0]
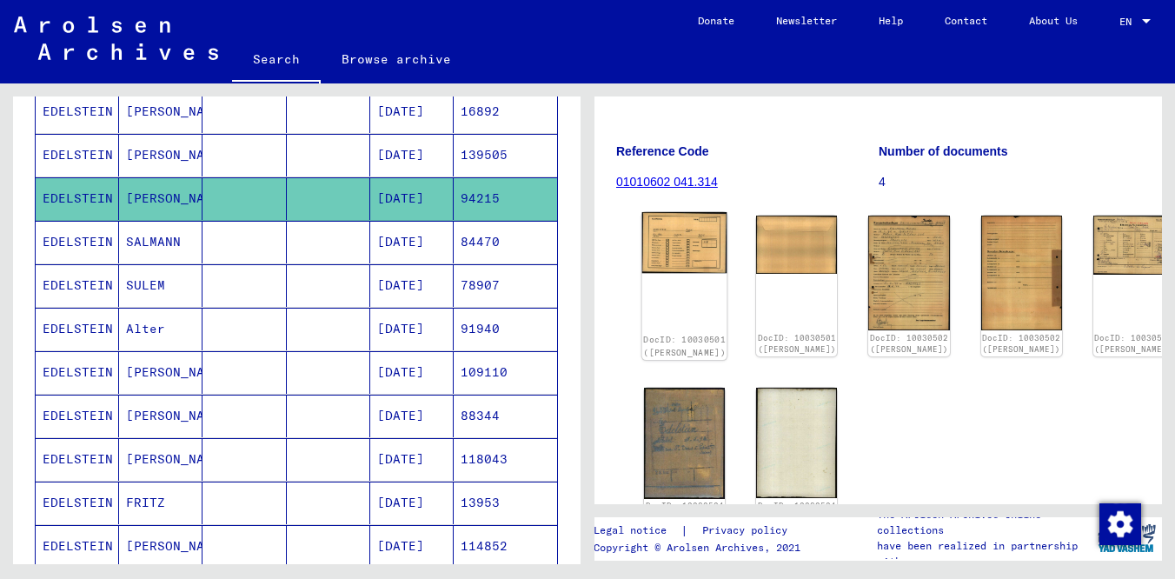
click at [676, 255] on img at bounding box center [684, 242] width 85 height 61
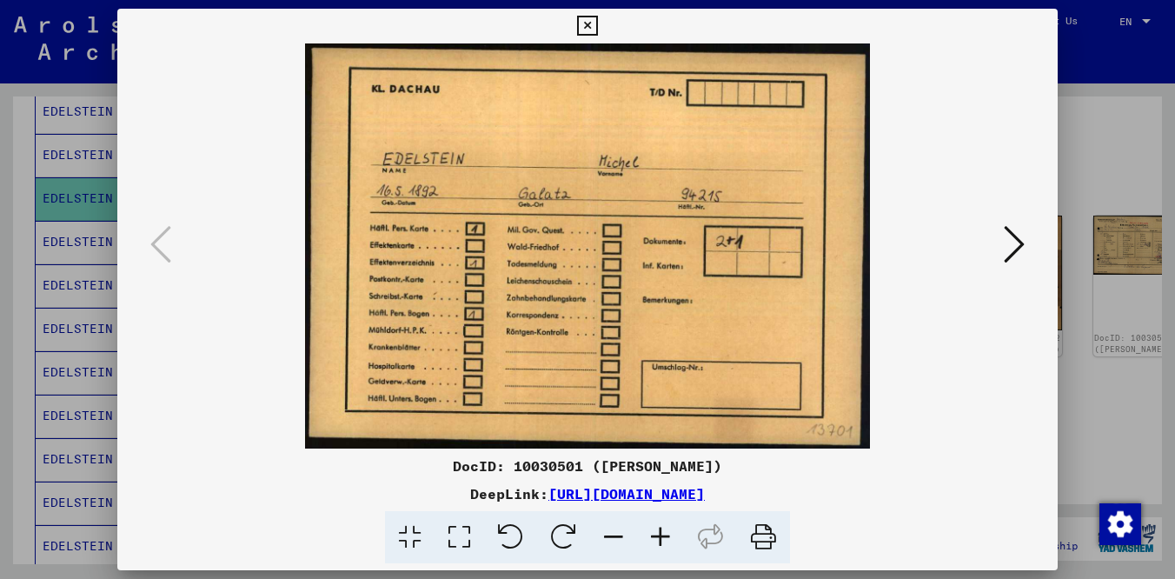
click at [1011, 242] on icon at bounding box center [1014, 244] width 21 height 42
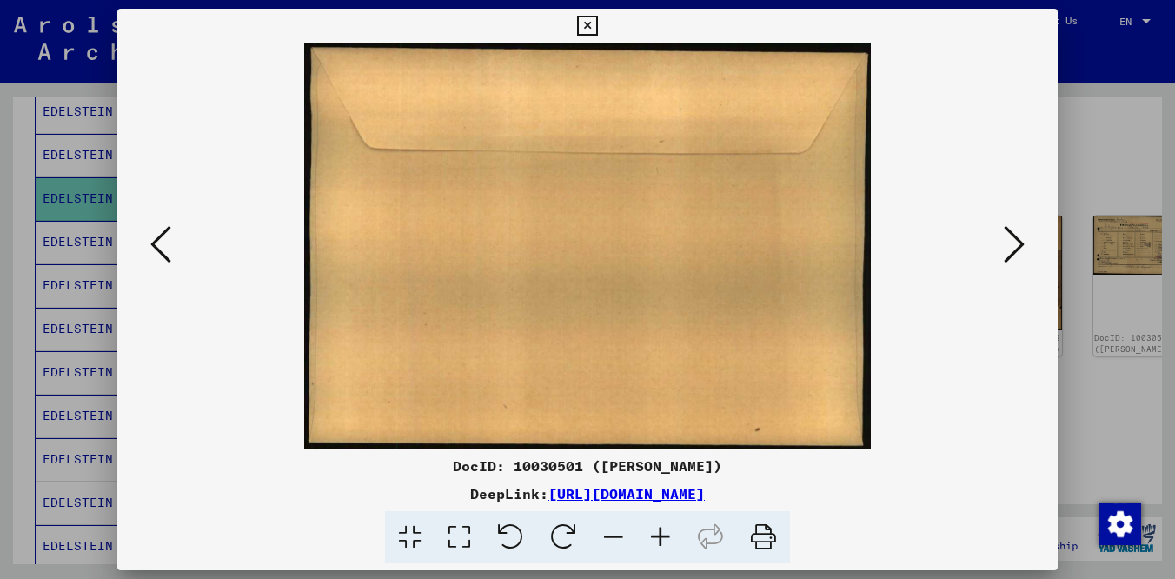
click at [1009, 242] on icon at bounding box center [1014, 244] width 21 height 42
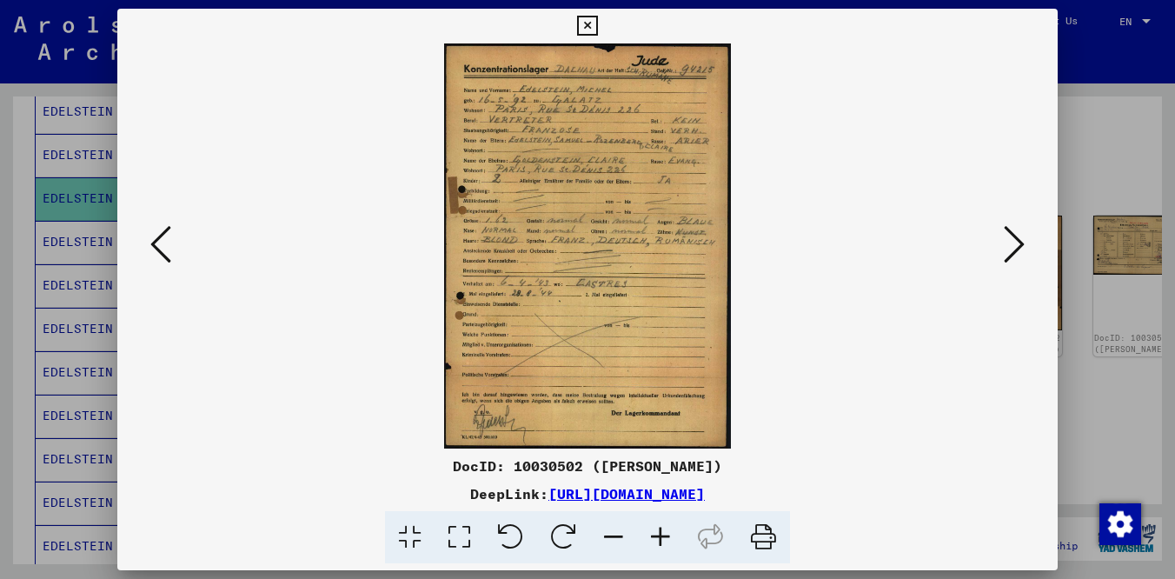
click at [1010, 244] on icon at bounding box center [1014, 244] width 21 height 42
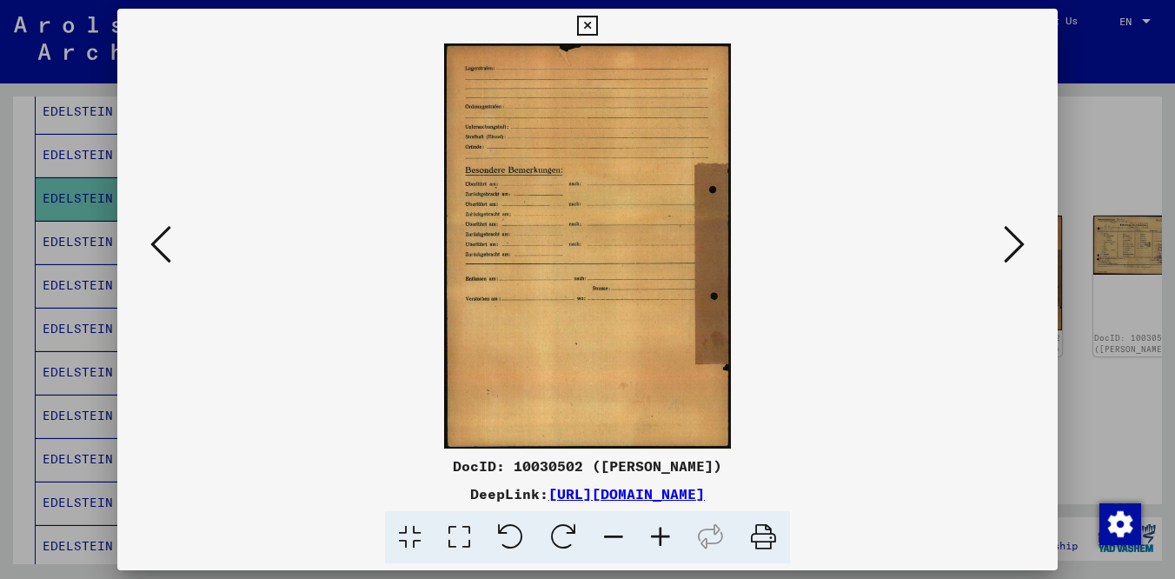
click at [1010, 244] on icon at bounding box center [1014, 244] width 21 height 42
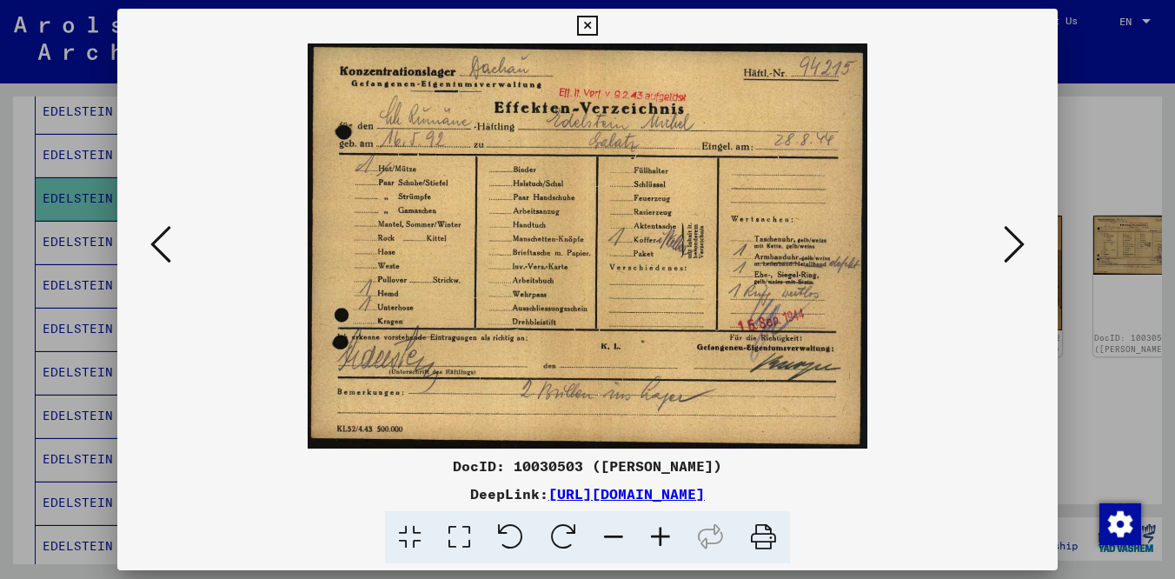
click at [1010, 244] on icon at bounding box center [1014, 244] width 21 height 42
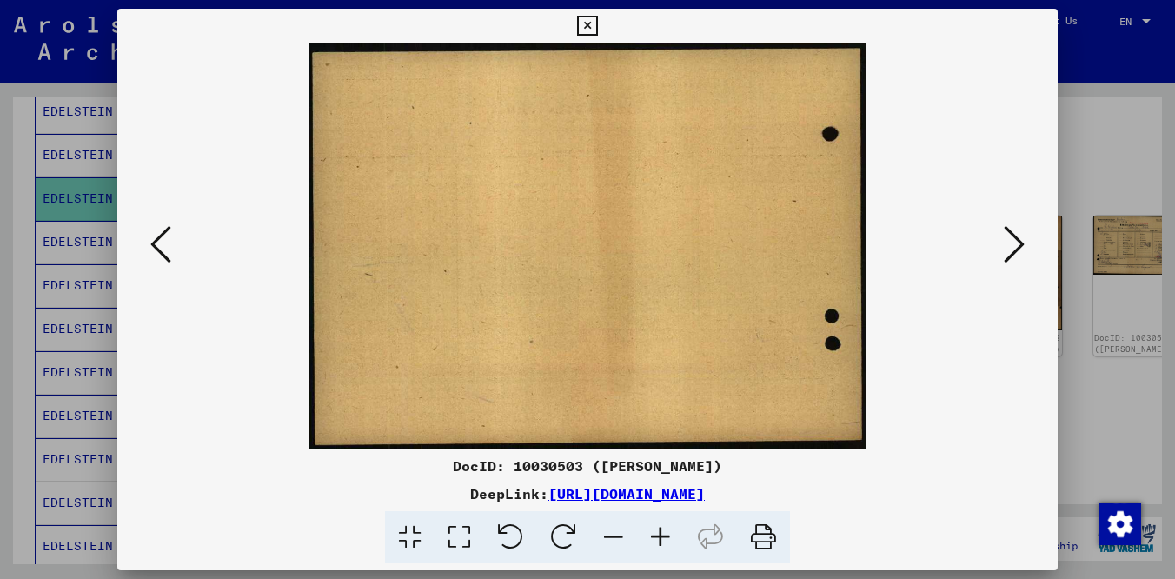
click at [1010, 244] on icon at bounding box center [1014, 244] width 21 height 42
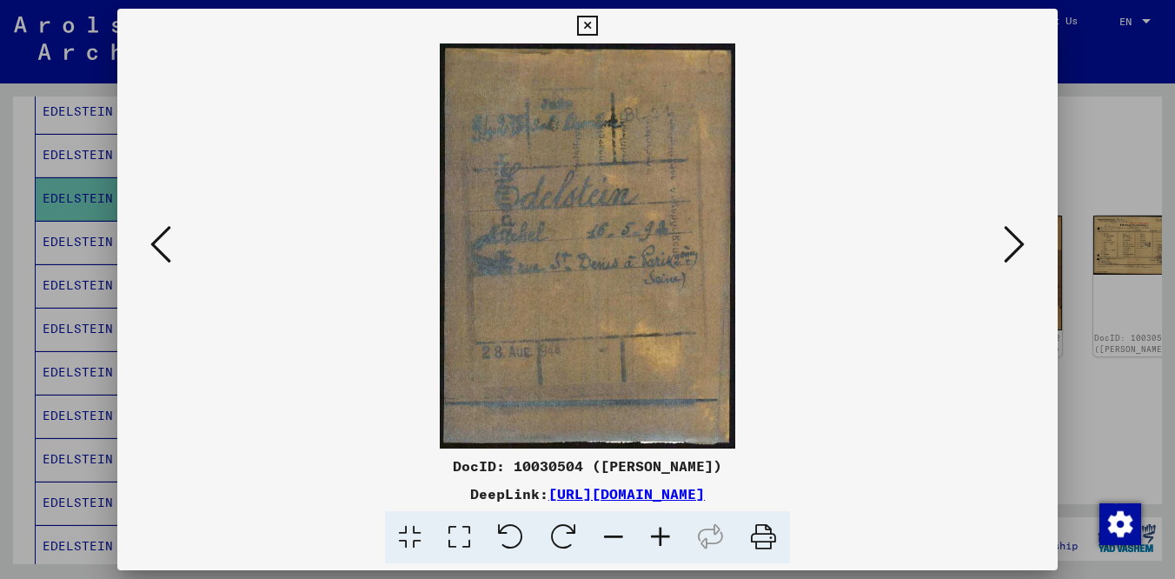
click at [1010, 244] on icon at bounding box center [1014, 244] width 21 height 42
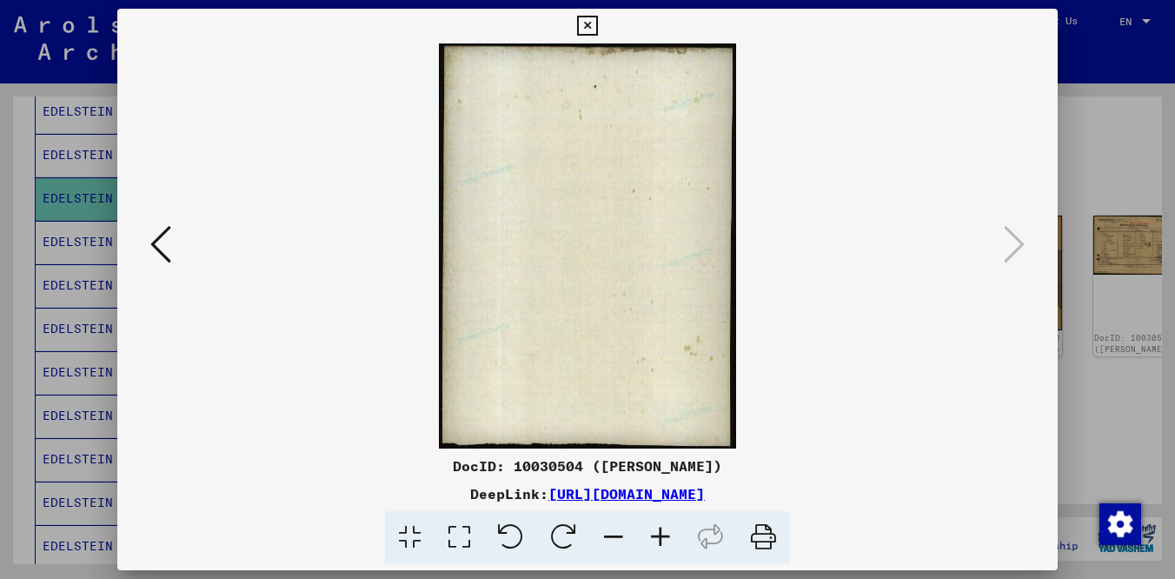
click at [588, 25] on icon at bounding box center [587, 26] width 20 height 21
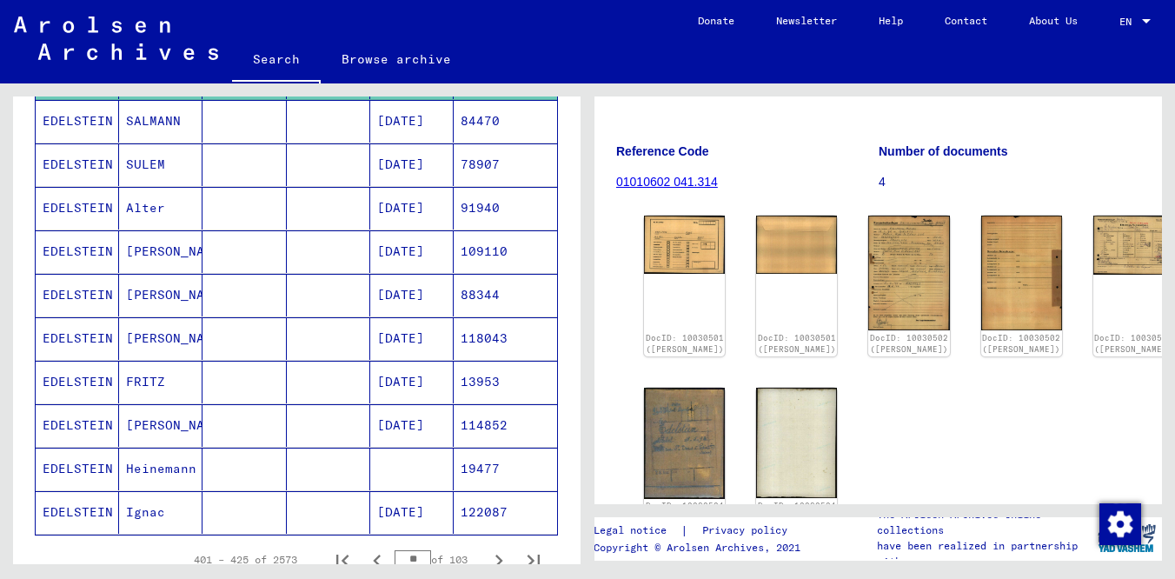
scroll to position [936, 0]
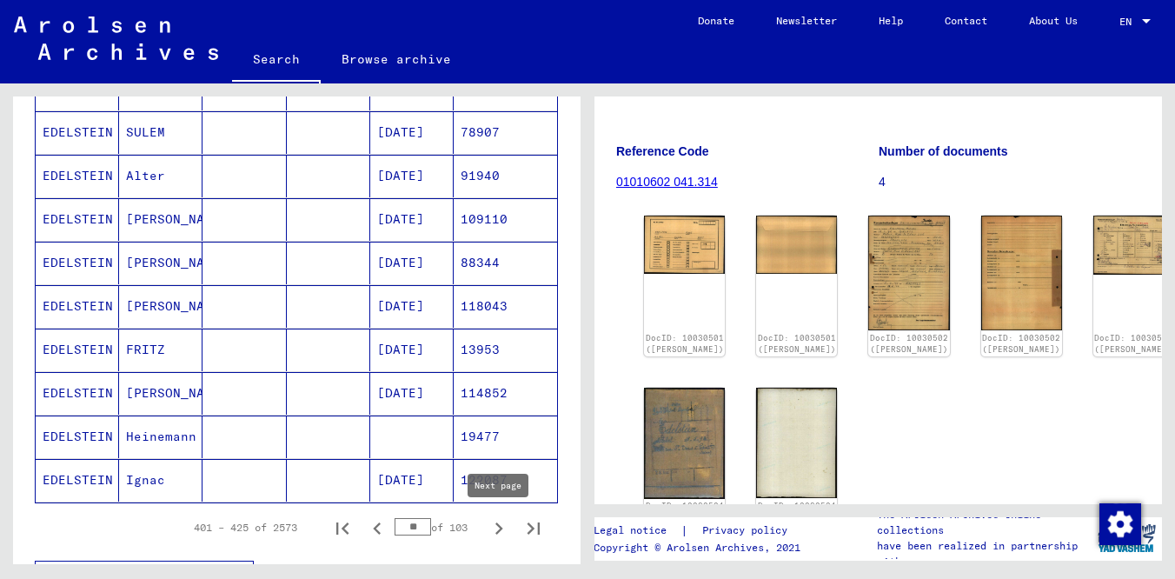
click at [499, 529] on icon "Next page" at bounding box center [499, 528] width 8 height 12
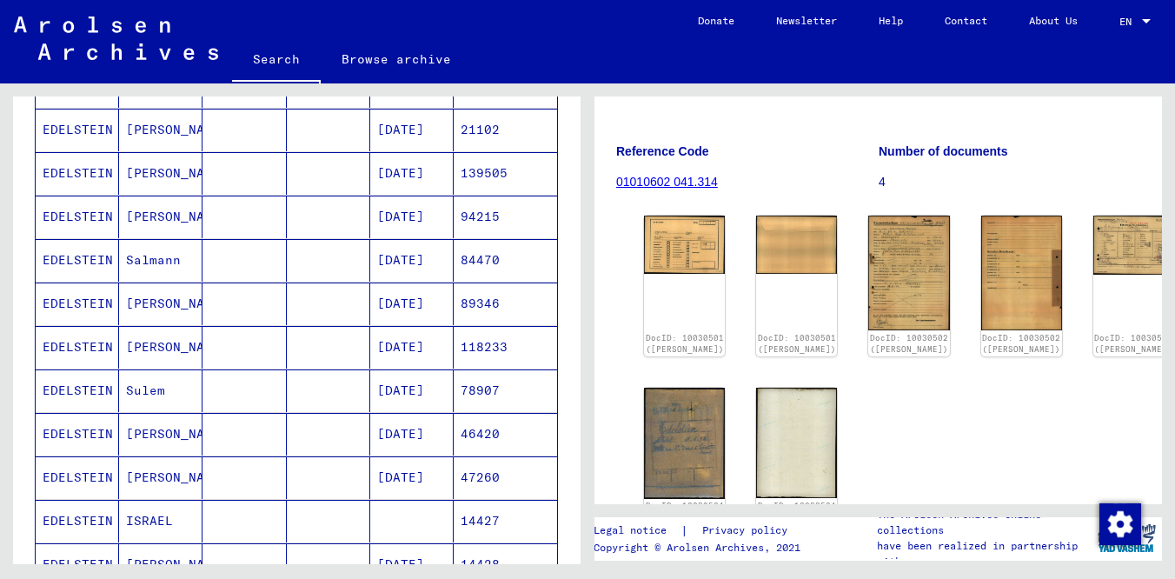
scroll to position [582, 0]
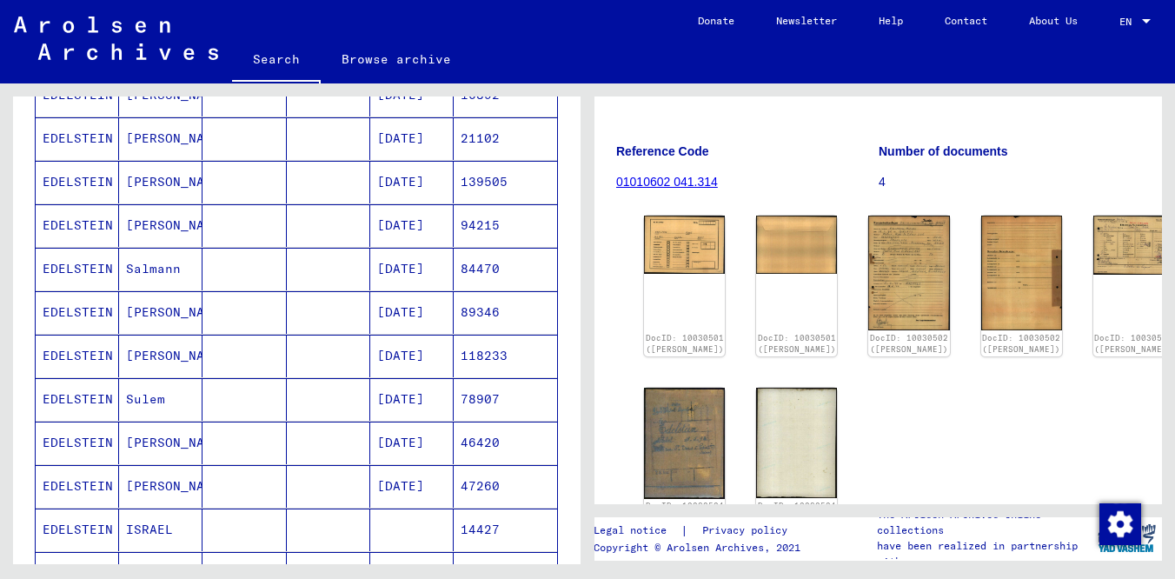
click at [89, 224] on mat-cell "EDELSTEIN" at bounding box center [77, 225] width 83 height 43
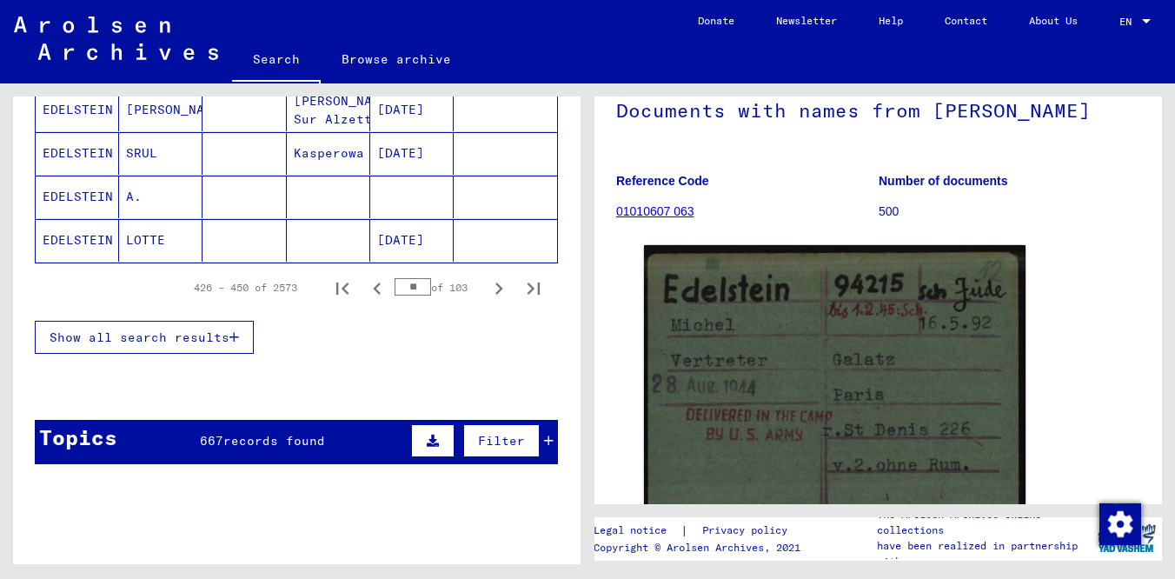
scroll to position [1184, 0]
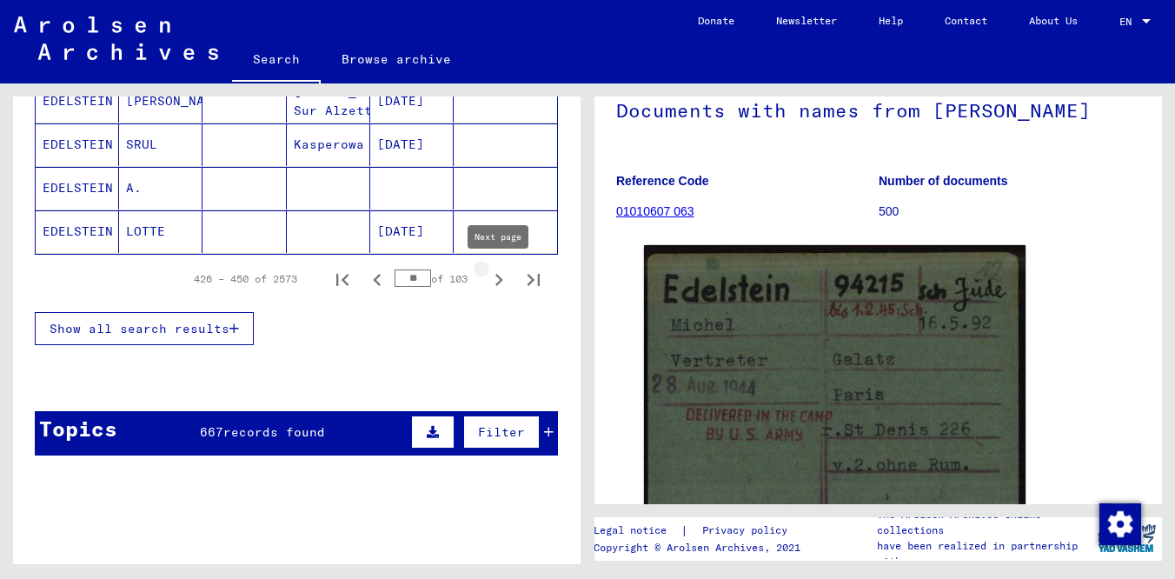
click at [495, 280] on icon "Next page" at bounding box center [499, 280] width 24 height 24
type input "**"
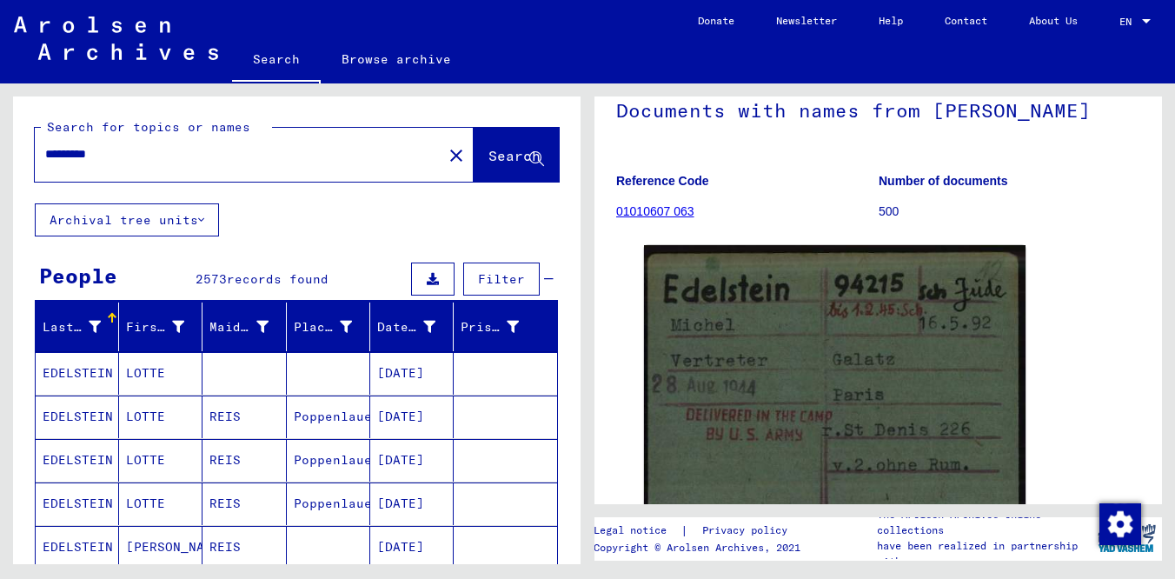
scroll to position [1, 0]
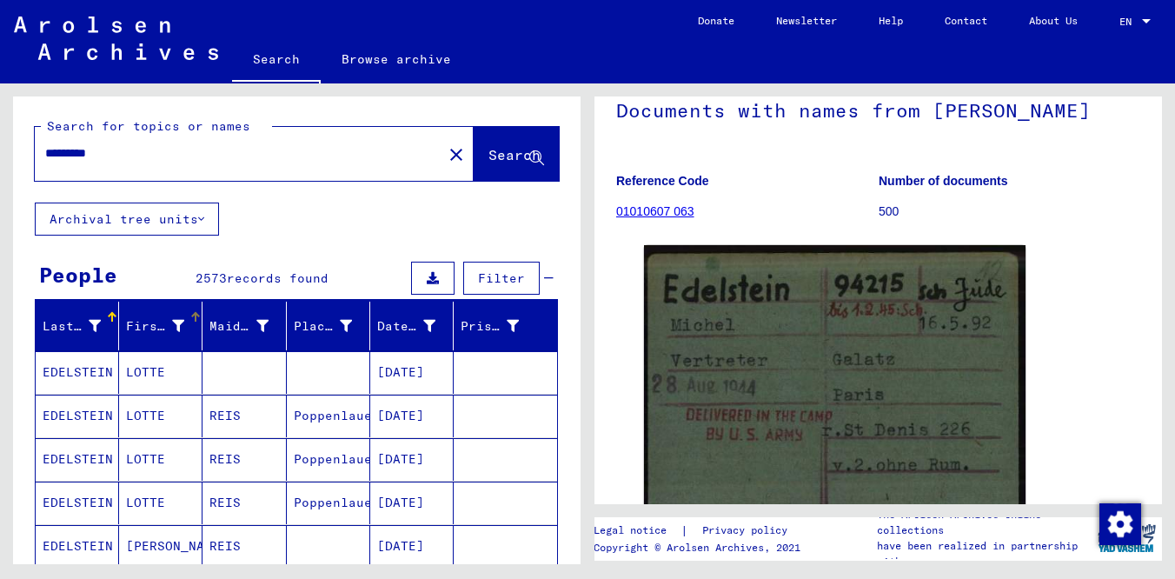
click at [157, 321] on div "First Name" at bounding box center [155, 326] width 58 height 18
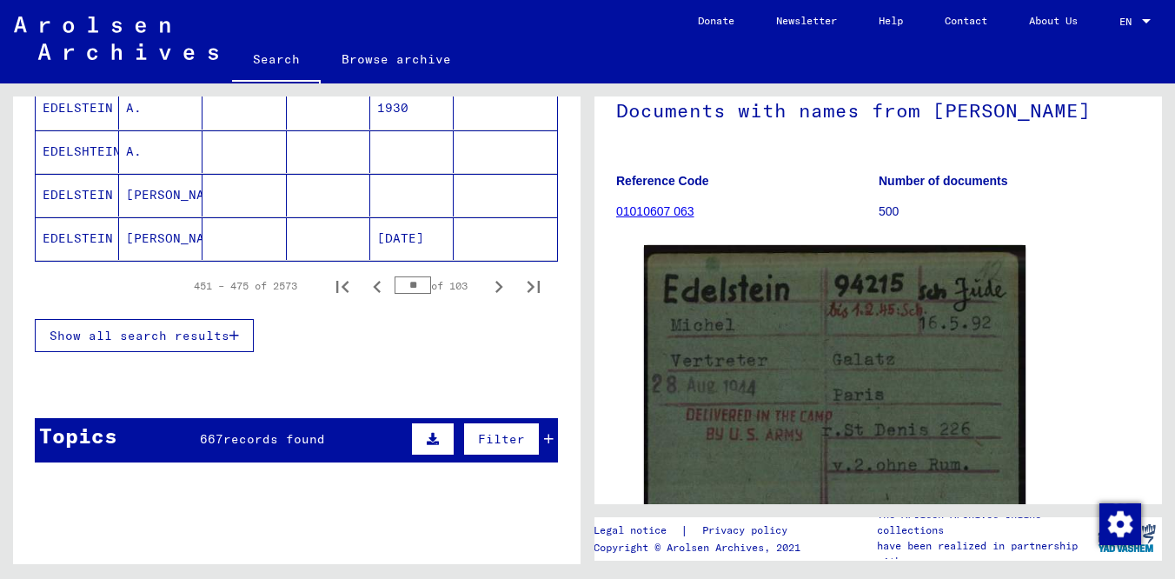
scroll to position [345, 0]
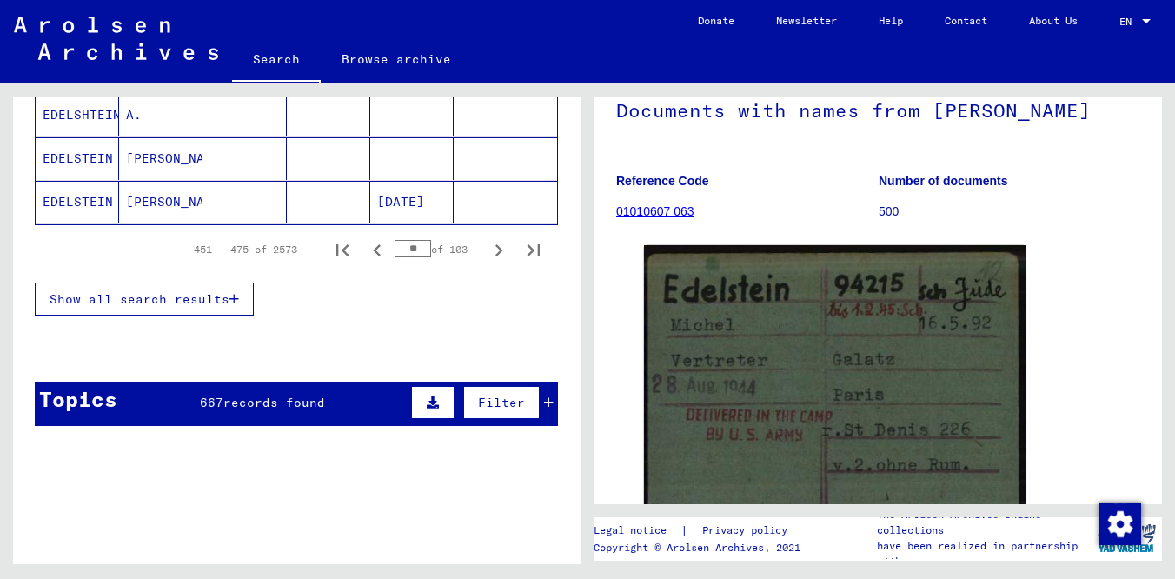
click at [201, 300] on span "Show all search results" at bounding box center [140, 299] width 180 height 16
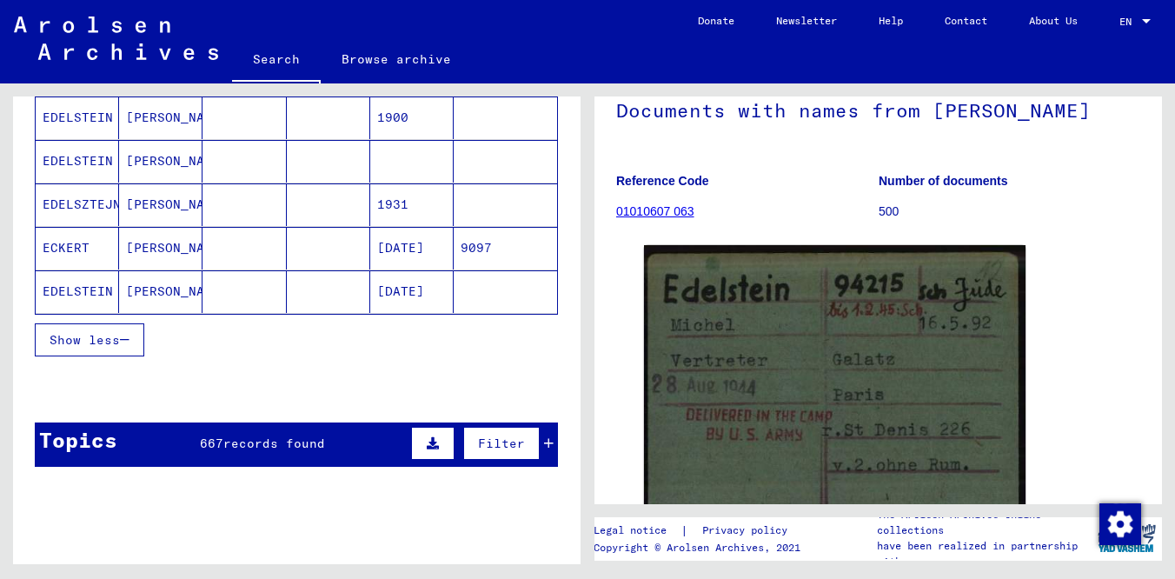
scroll to position [1186, 0]
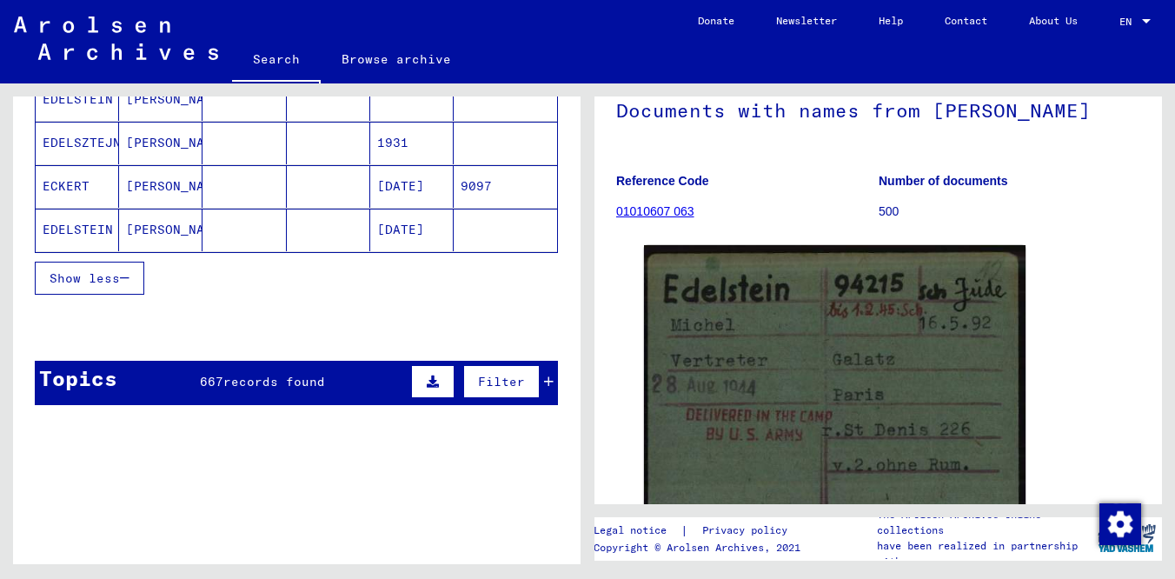
click at [115, 289] on button "Show less" at bounding box center [89, 278] width 109 height 33
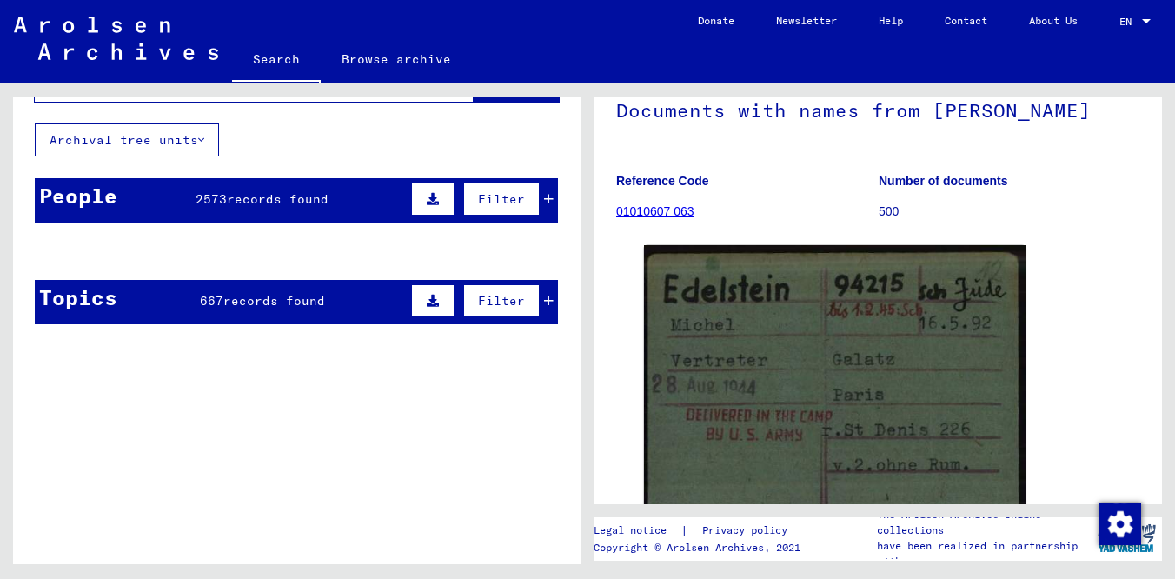
scroll to position [0, 0]
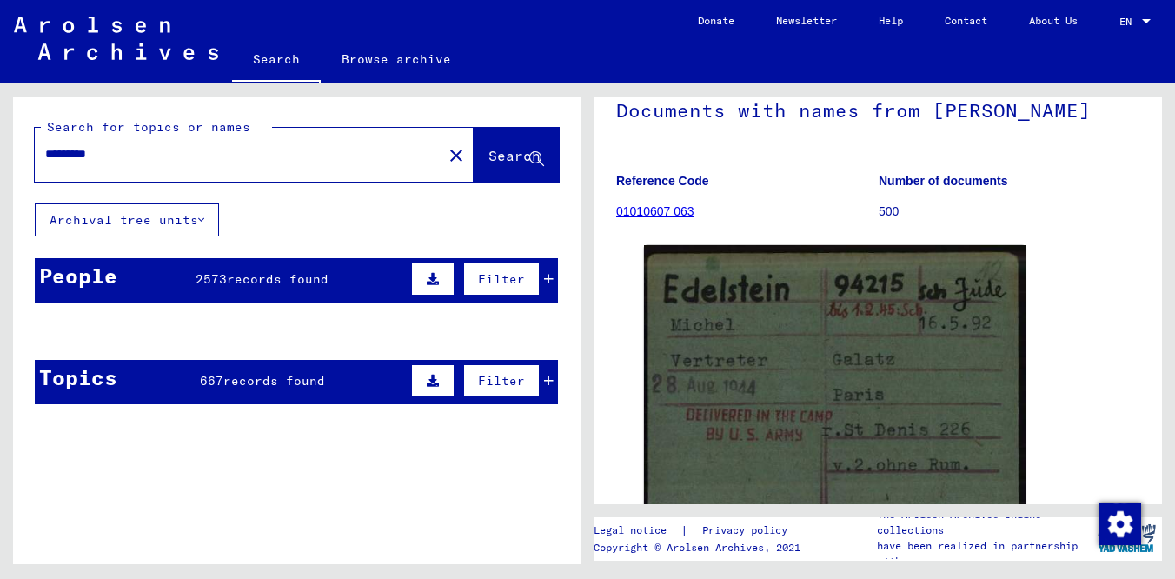
click at [433, 279] on icon at bounding box center [433, 279] width 12 height 12
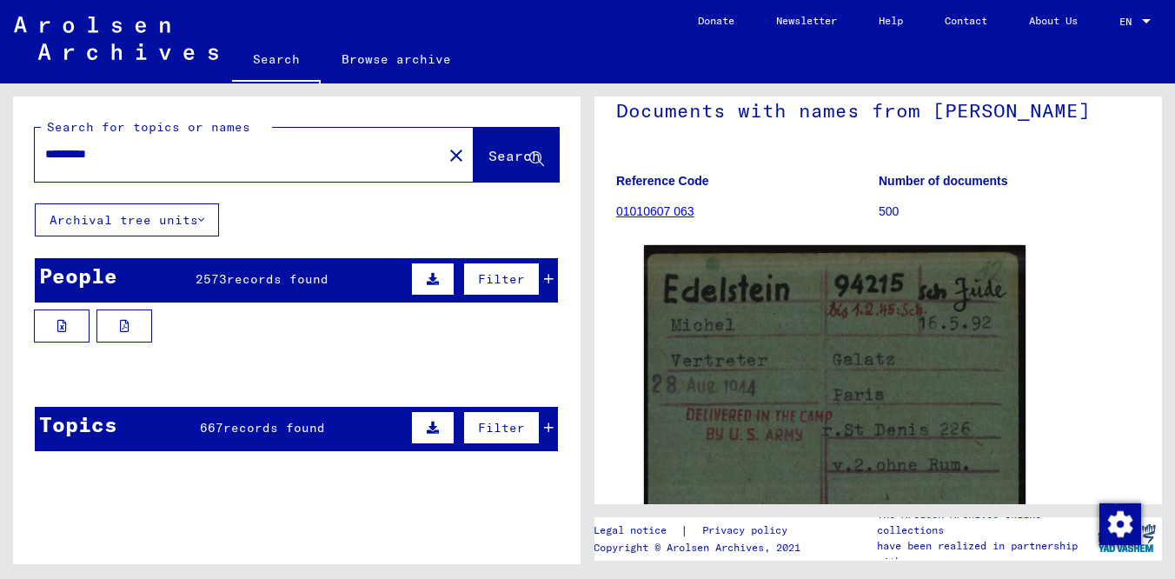
click at [137, 284] on div "People 2573 records found Filter" at bounding box center [296, 280] width 523 height 44
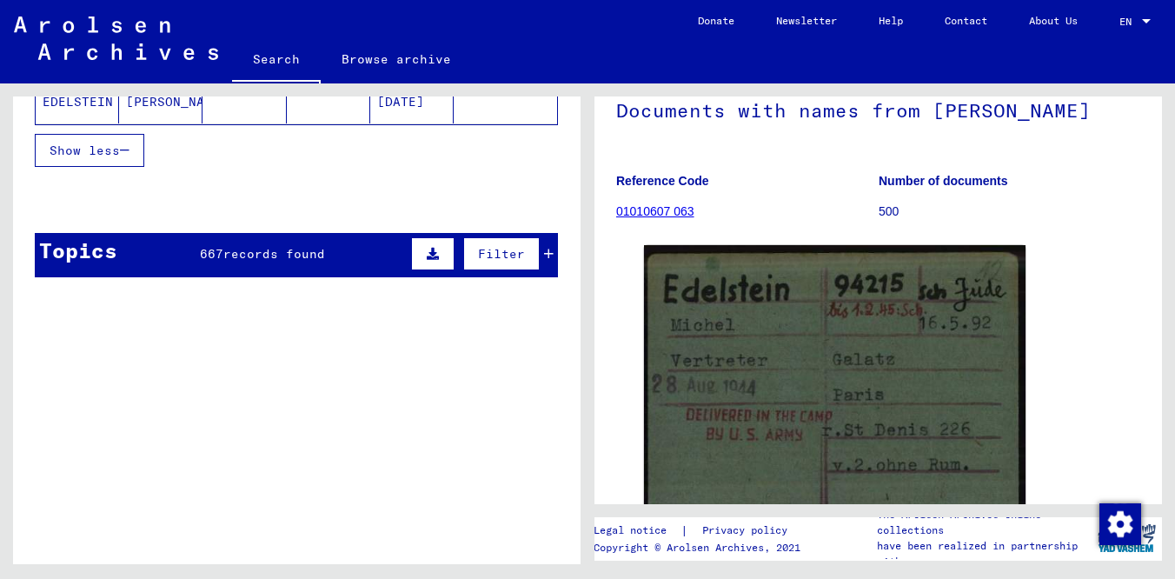
scroll to position [1403, 0]
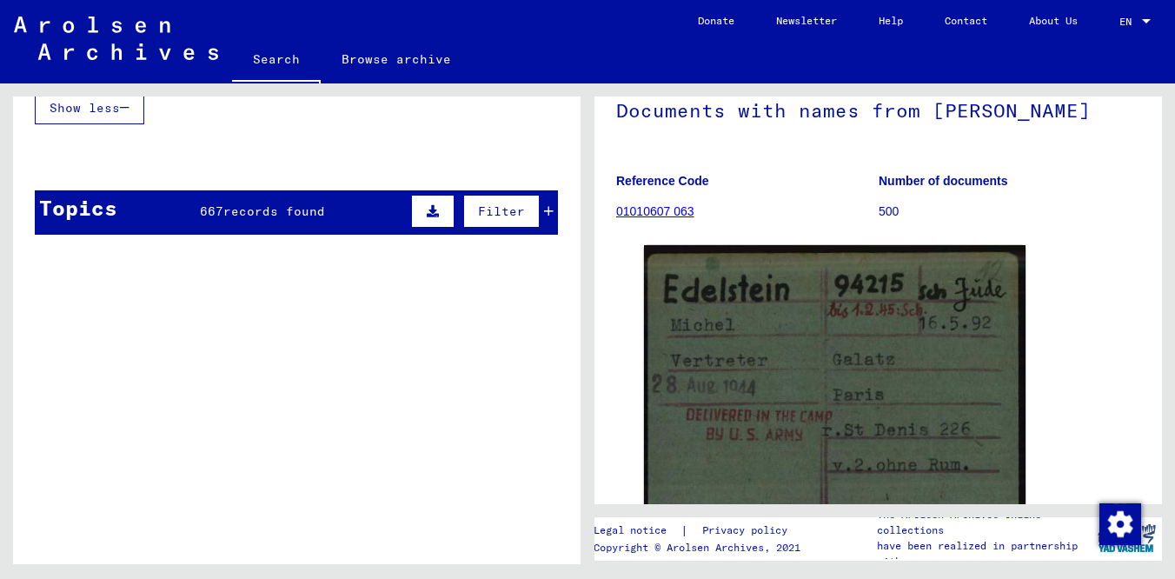
click at [250, 213] on span "records found" at bounding box center [274, 211] width 102 height 16
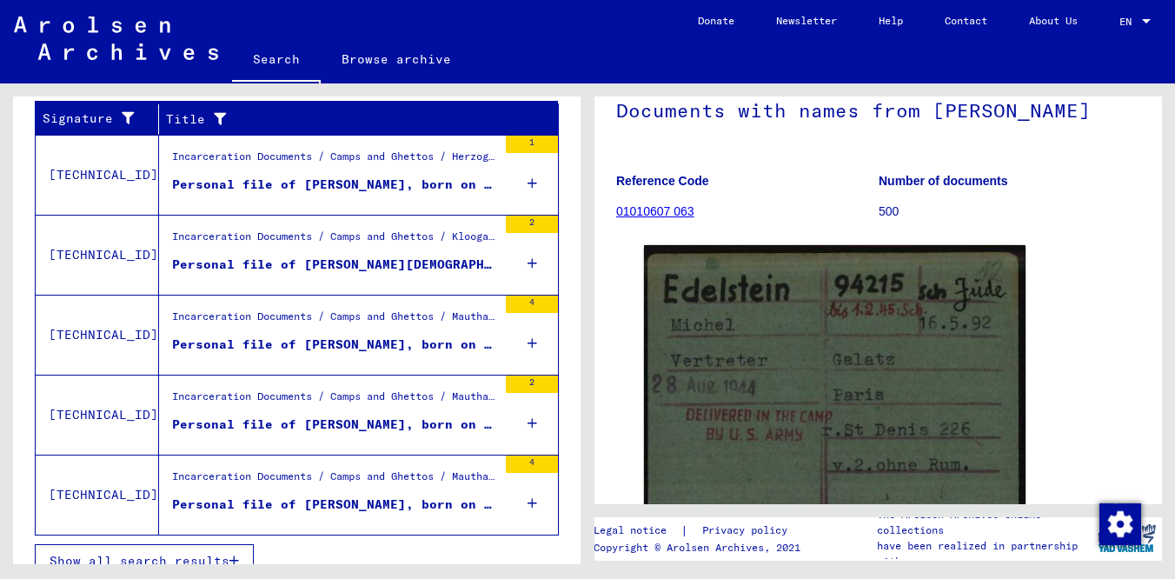
scroll to position [1556, 0]
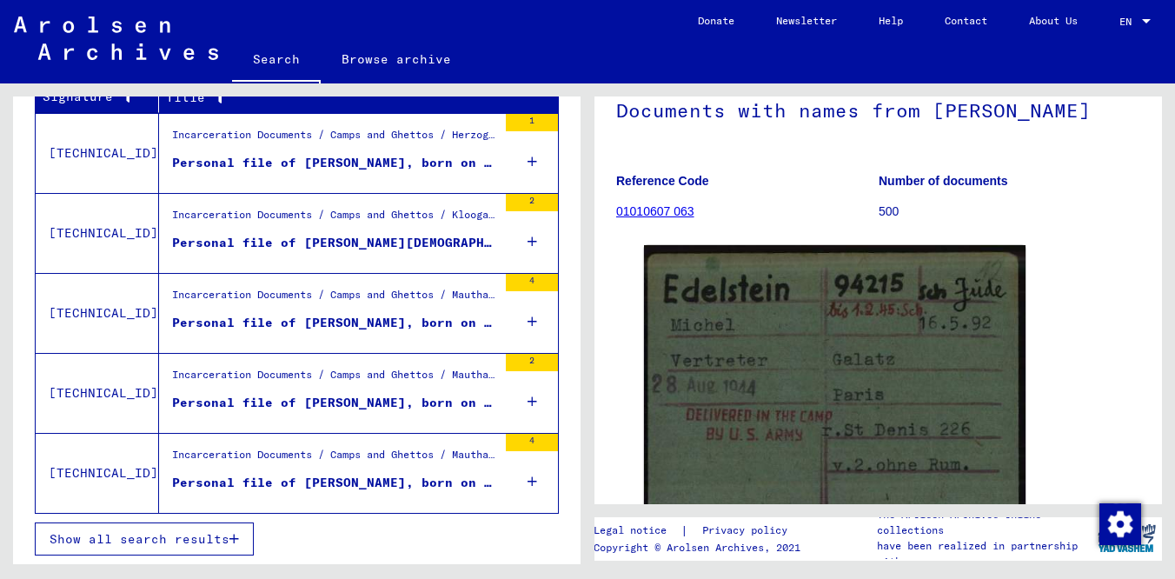
click at [189, 535] on span "Show all search results" at bounding box center [140, 539] width 180 height 16
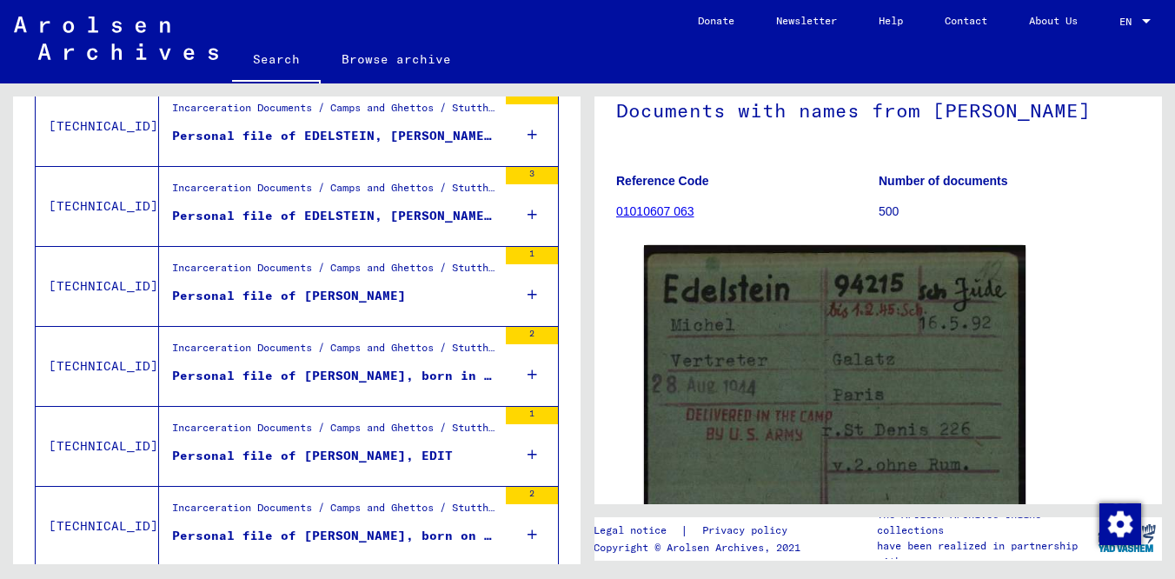
scroll to position [2017, 0]
